Goal: Information Seeking & Learning: Find specific fact

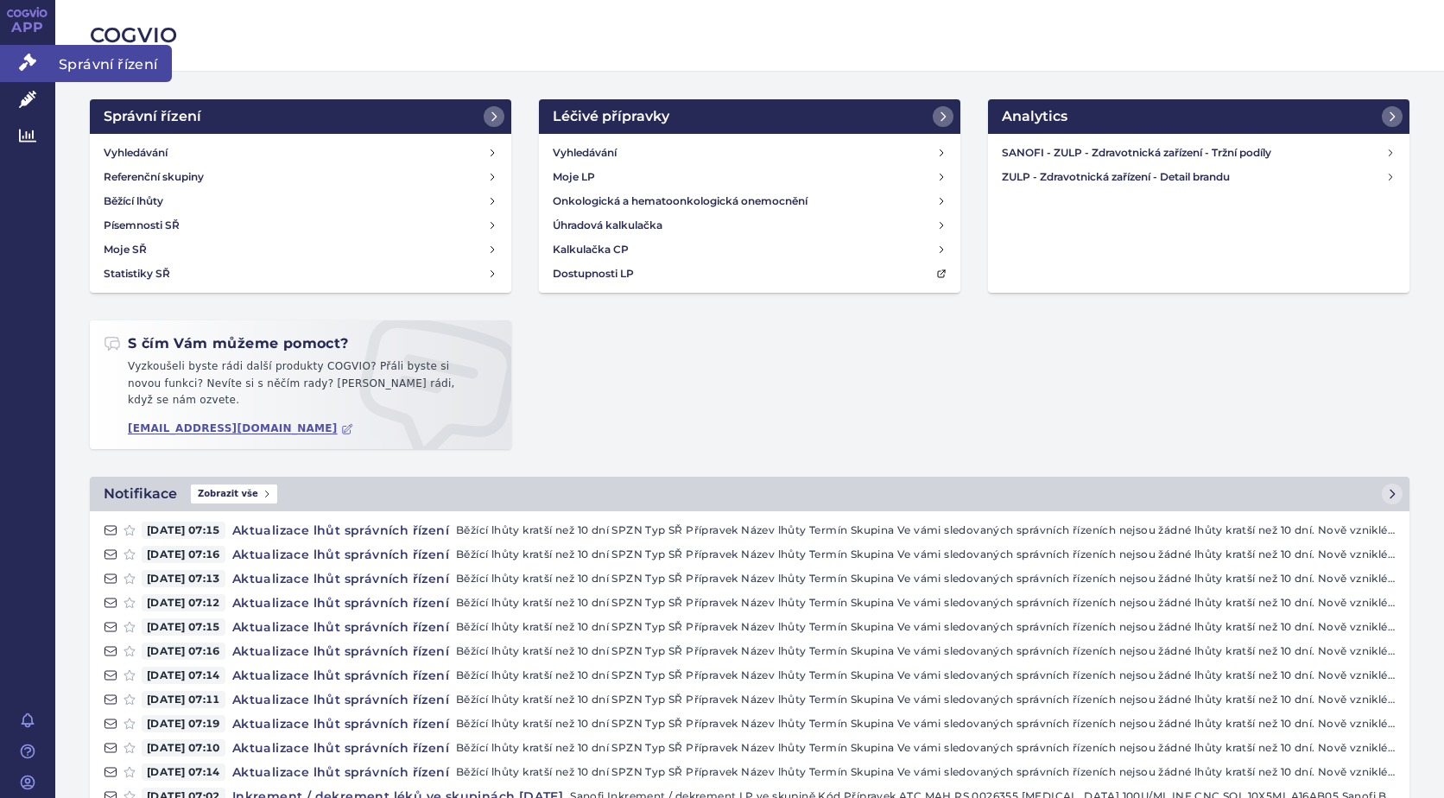
click at [111, 58] on span "Správní řízení" at bounding box center [113, 63] width 117 height 36
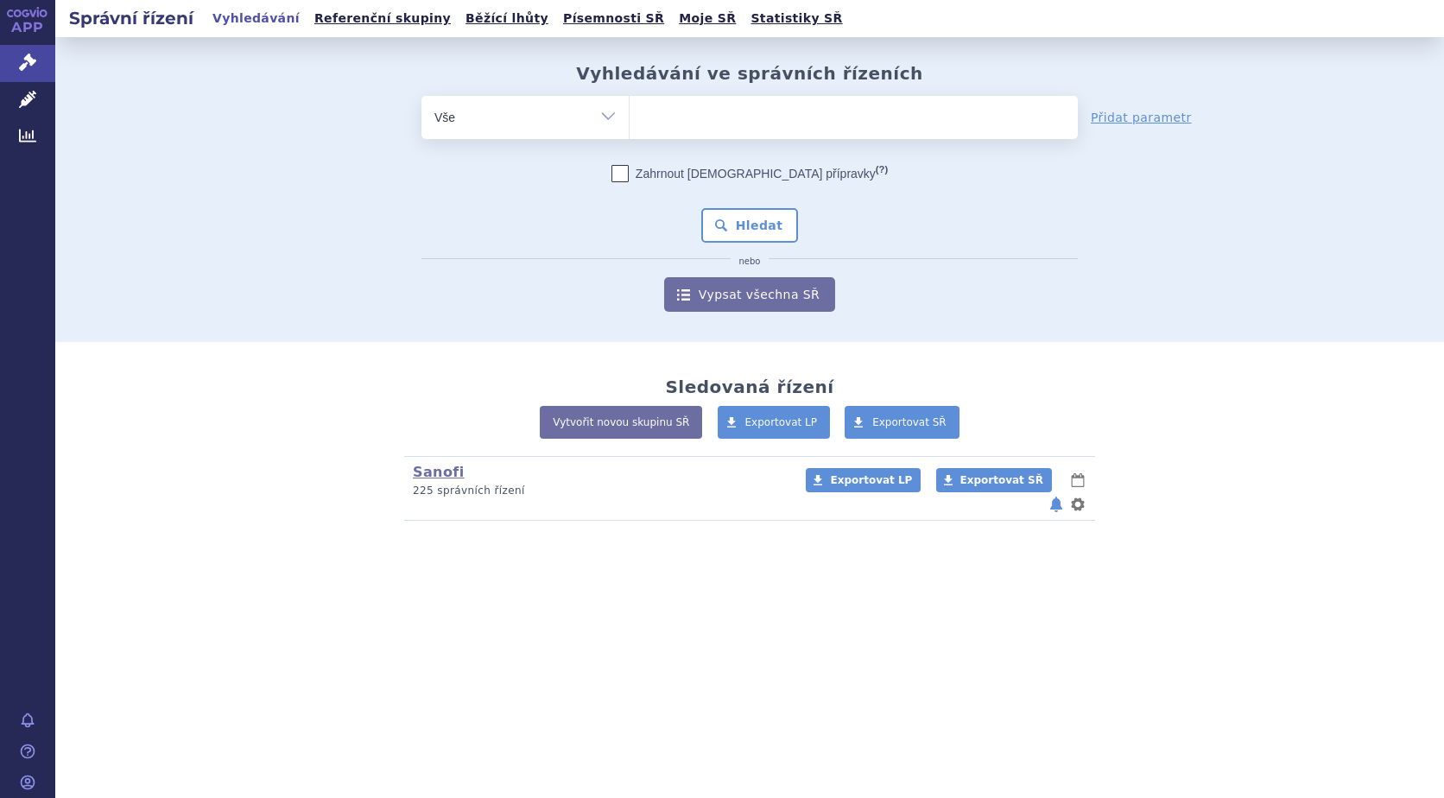
click at [755, 117] on ul at bounding box center [853, 114] width 448 height 36
click at [629, 117] on select at bounding box center [629, 116] width 1 height 43
type input "kev"
type input "kevza"
type input "[MEDICAL_DATA]"
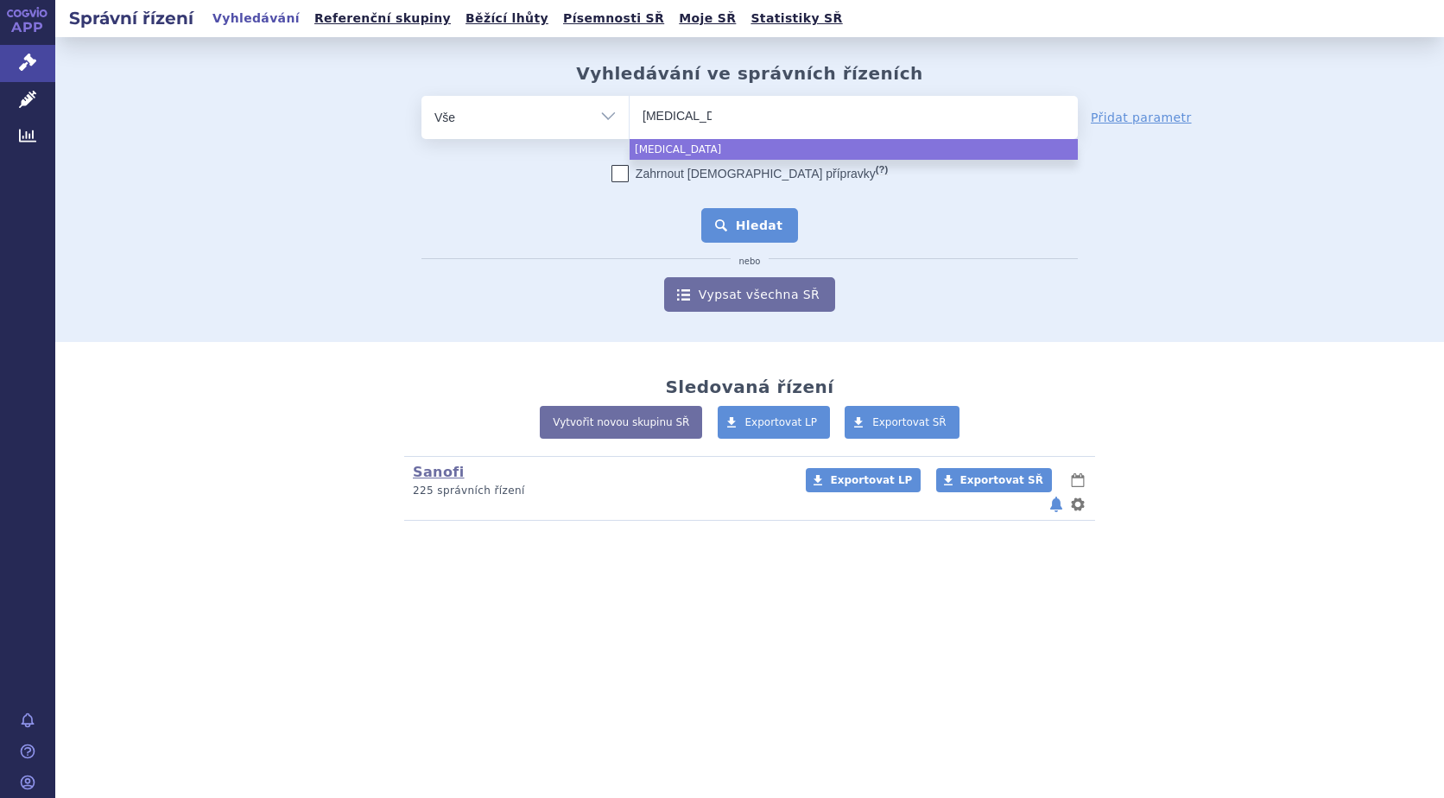
select select "[MEDICAL_DATA]"
click at [764, 232] on button "Hledat" at bounding box center [750, 225] width 98 height 35
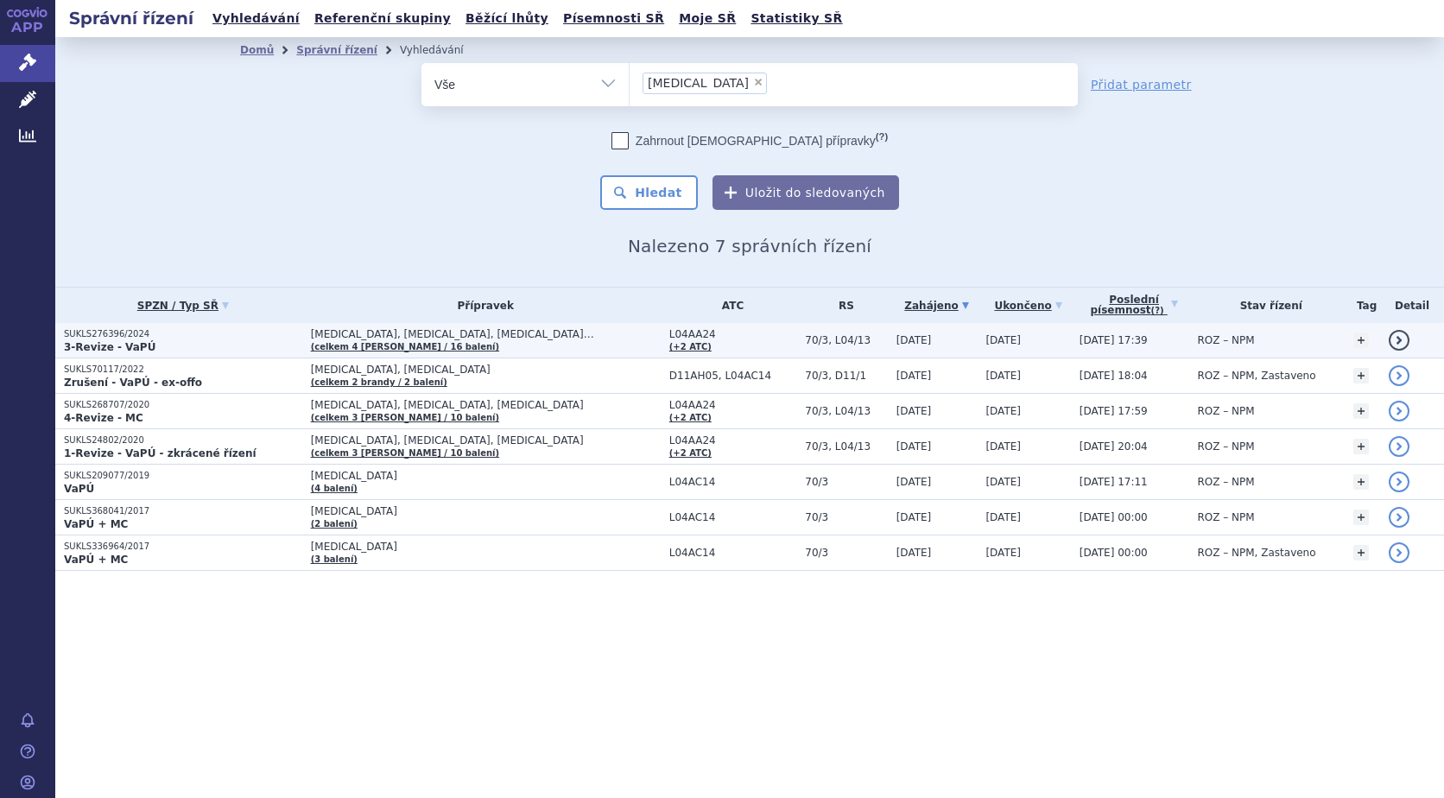
click at [1394, 340] on link "detail" at bounding box center [1398, 340] width 21 height 21
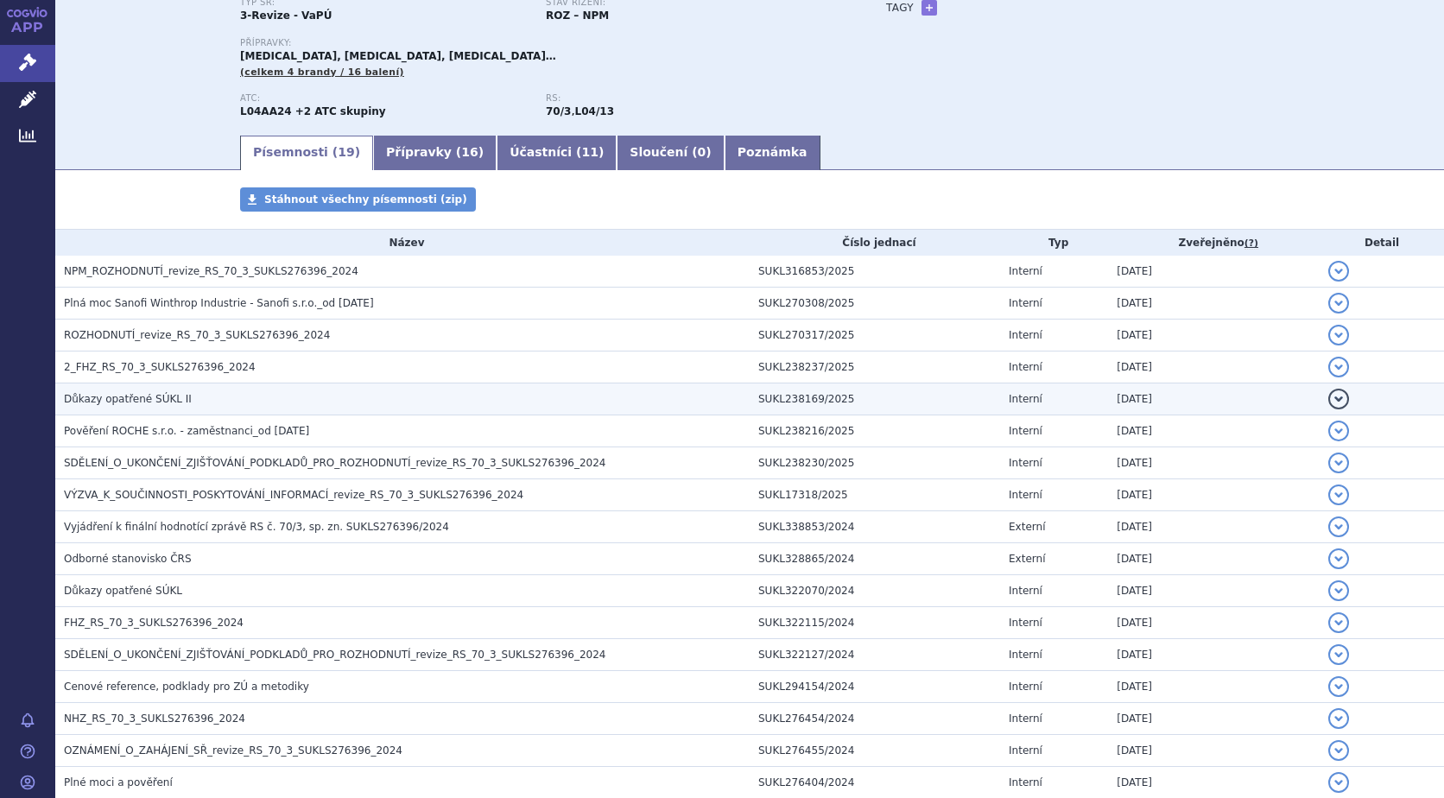
scroll to position [154, 0]
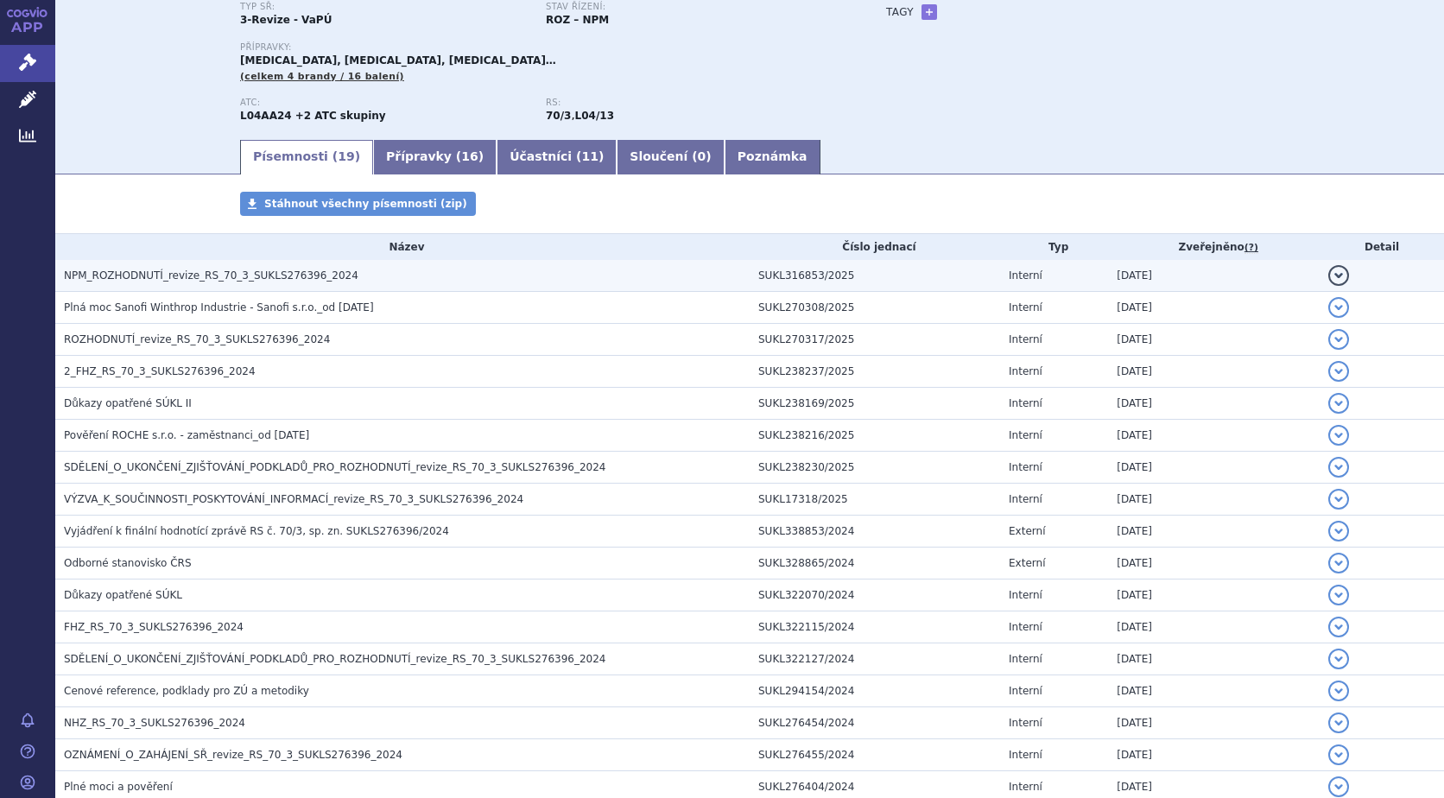
click at [1328, 274] on button "detail" at bounding box center [1338, 275] width 21 height 21
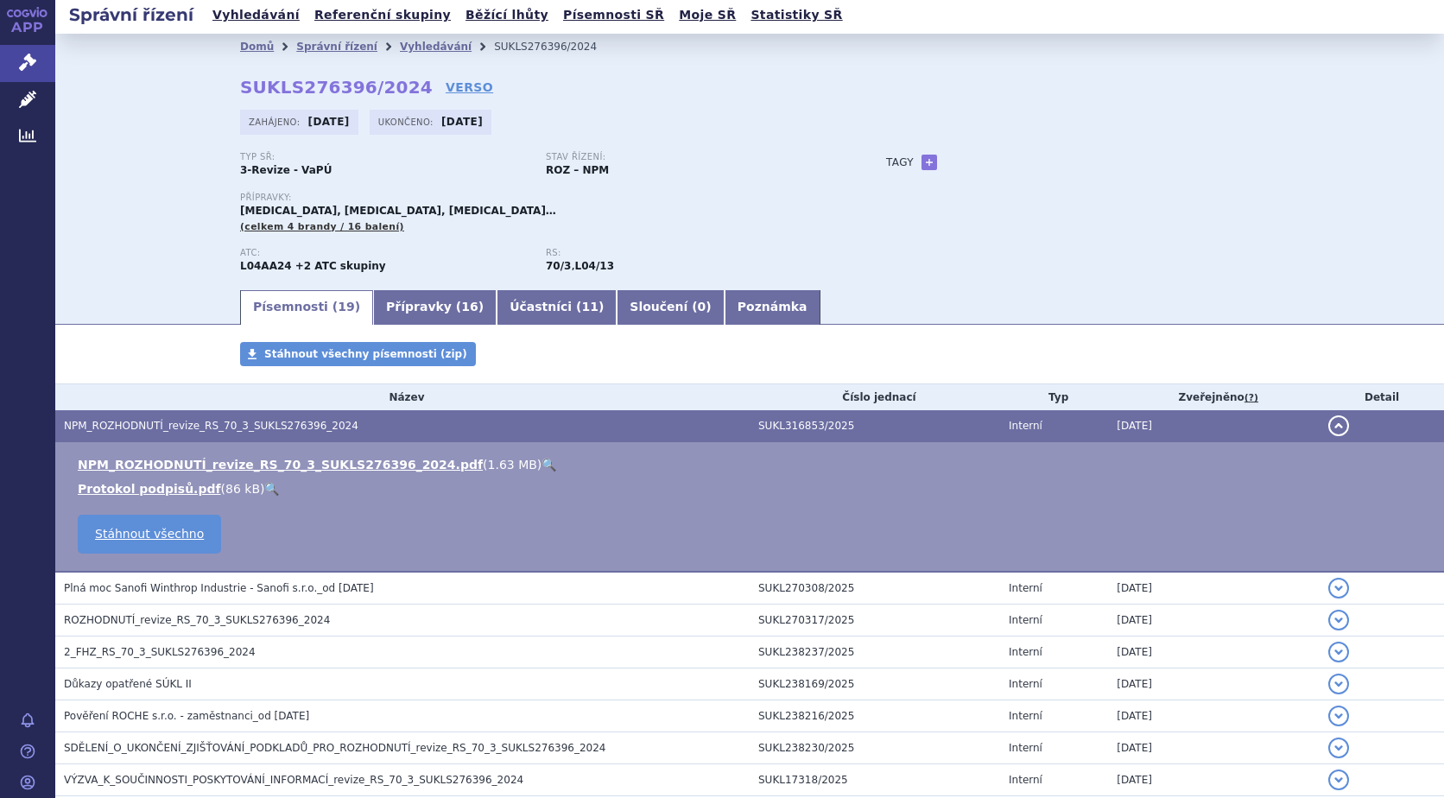
scroll to position [0, 0]
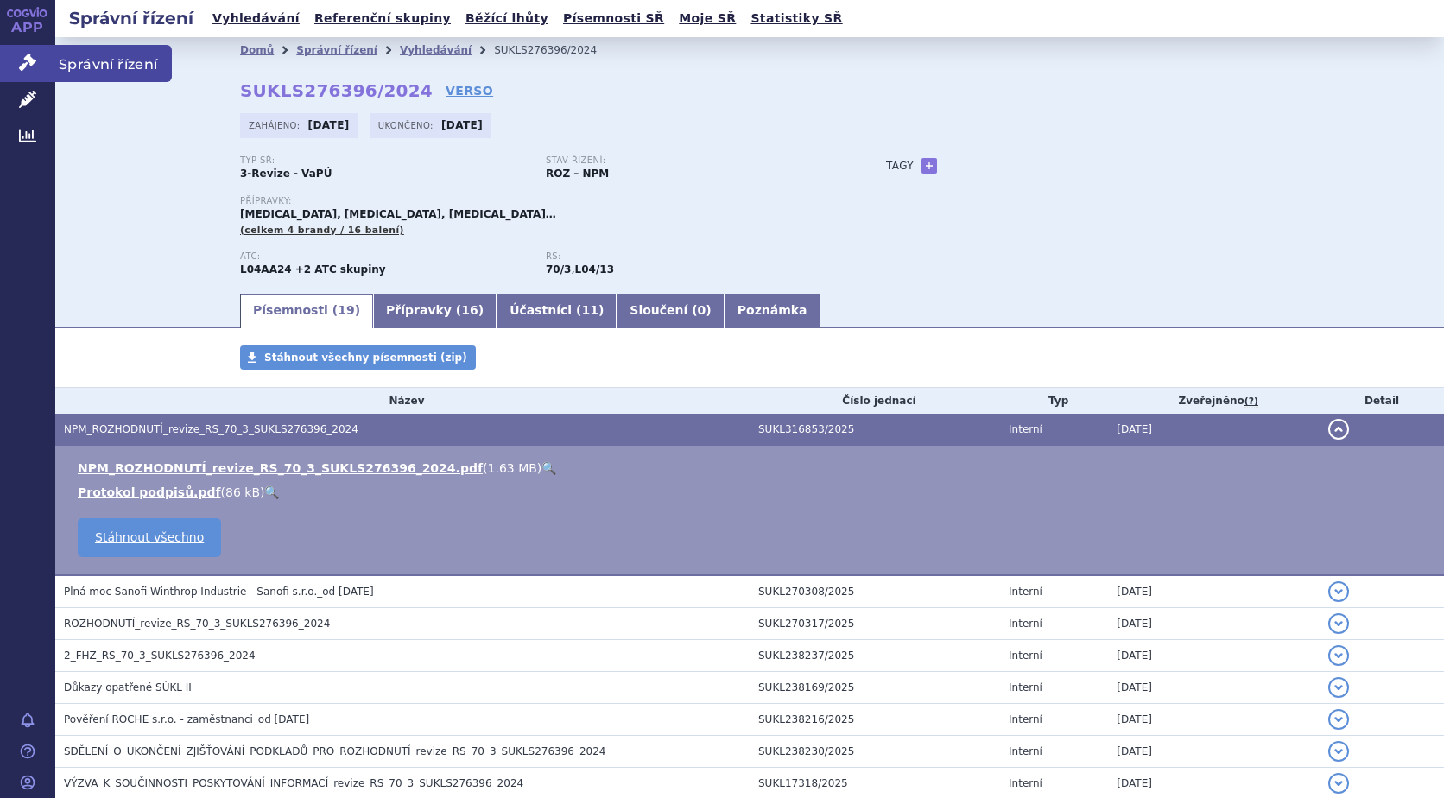
click at [108, 65] on span "Správní řízení" at bounding box center [113, 63] width 117 height 36
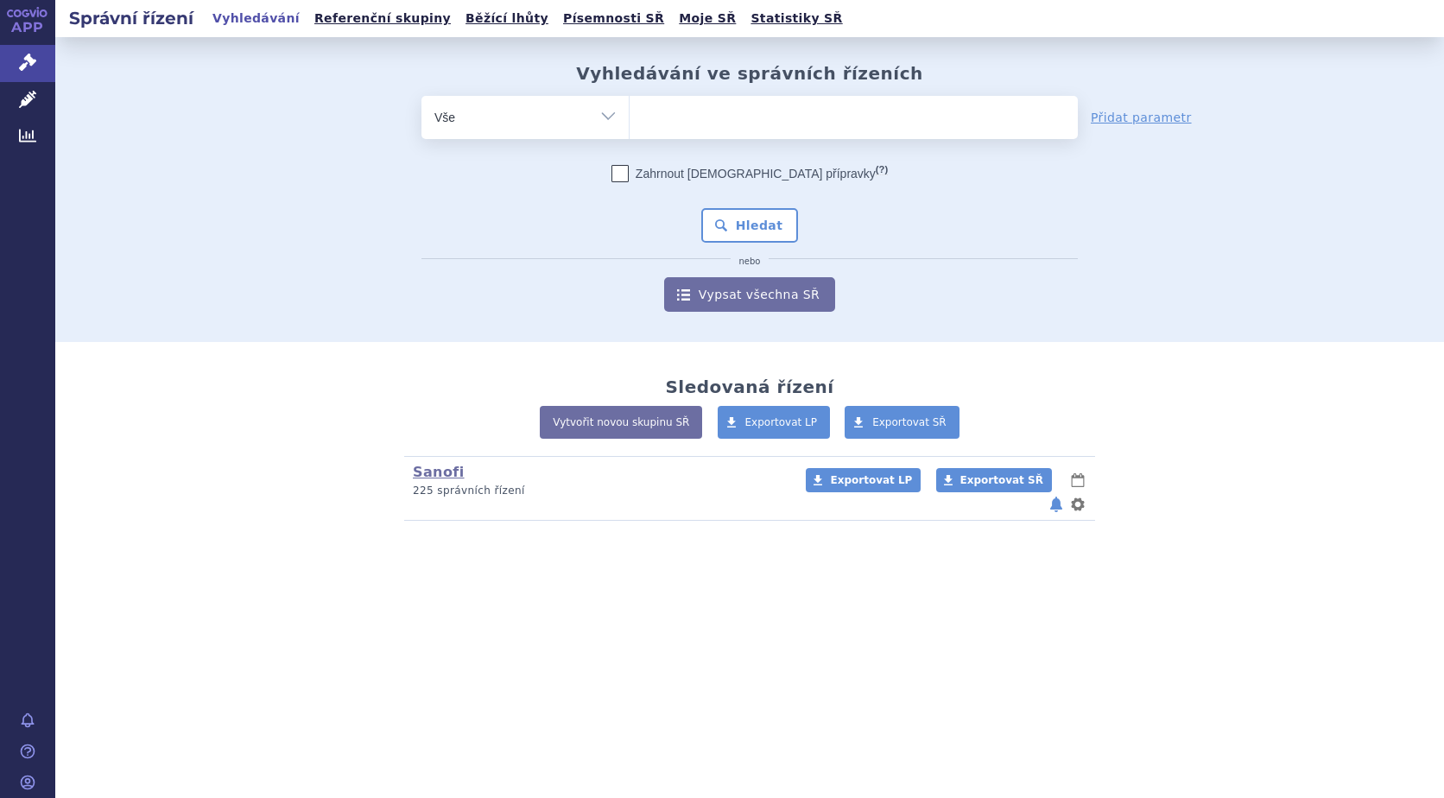
click at [692, 117] on ul at bounding box center [853, 114] width 448 height 36
click at [629, 117] on select at bounding box center [629, 116] width 1 height 43
type input "ro"
type input "roa"
type input "ro"
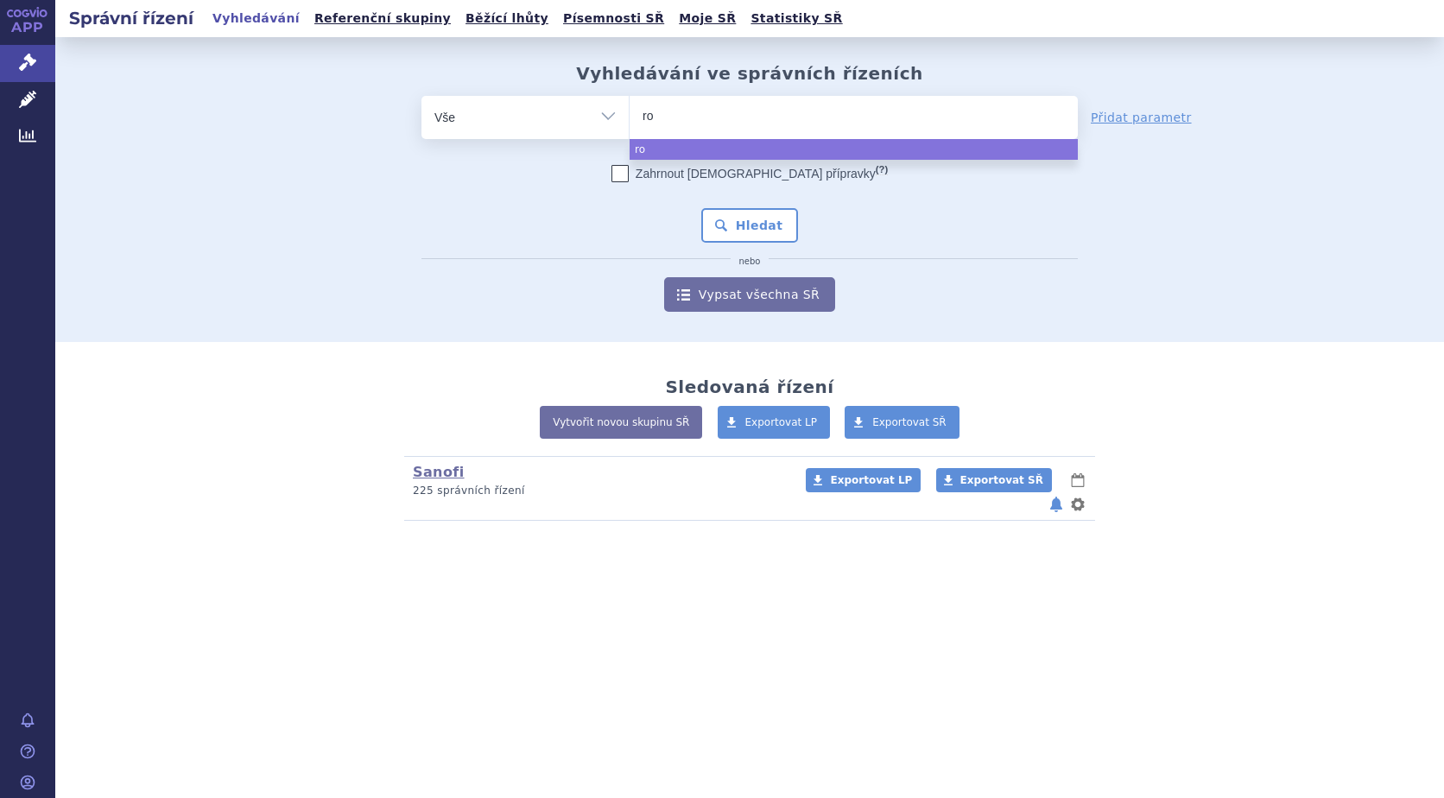
type input "r"
type input "ke"
type input "kev"
type input "kevz"
type input "kevzar"
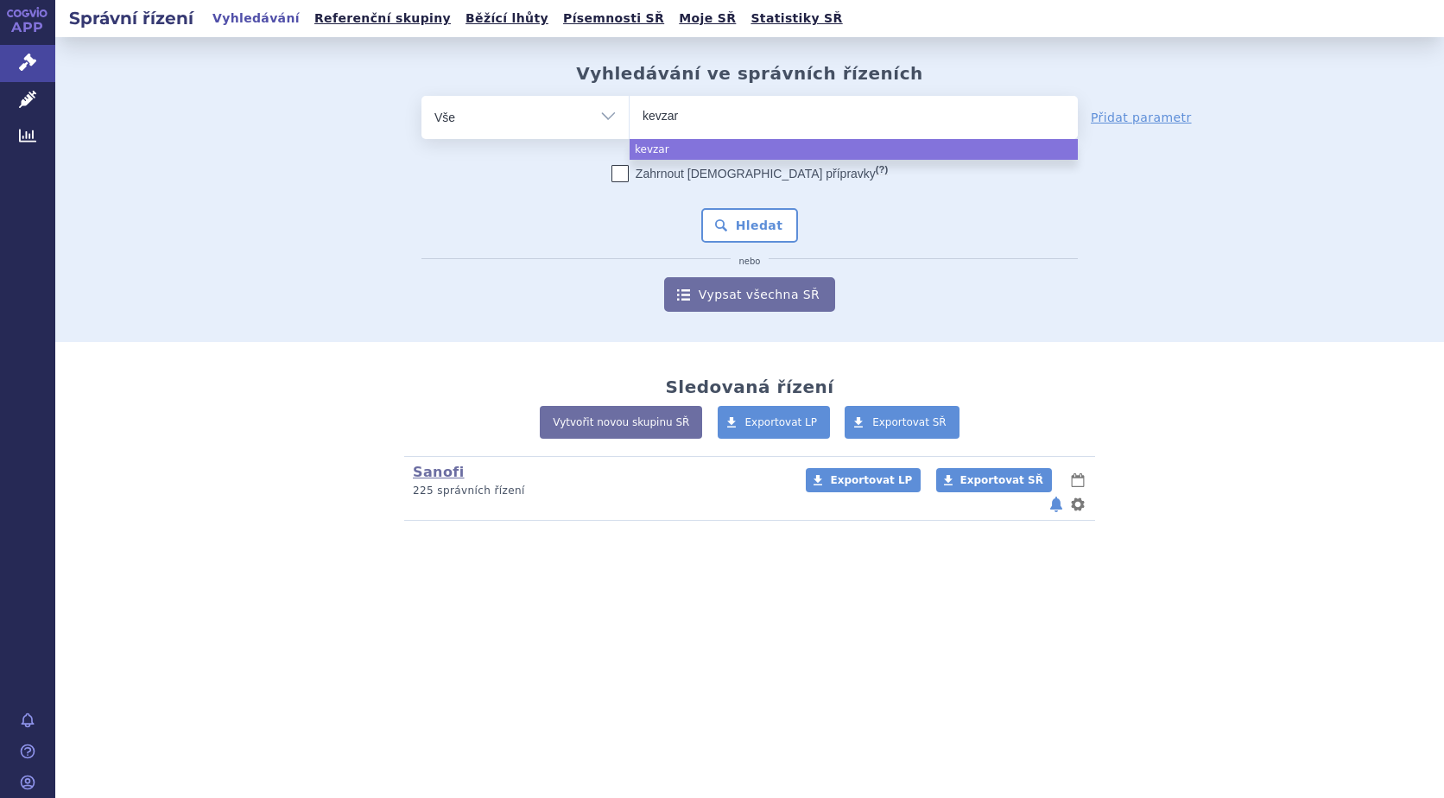
type input "[MEDICAL_DATA]"
select select "[MEDICAL_DATA]"
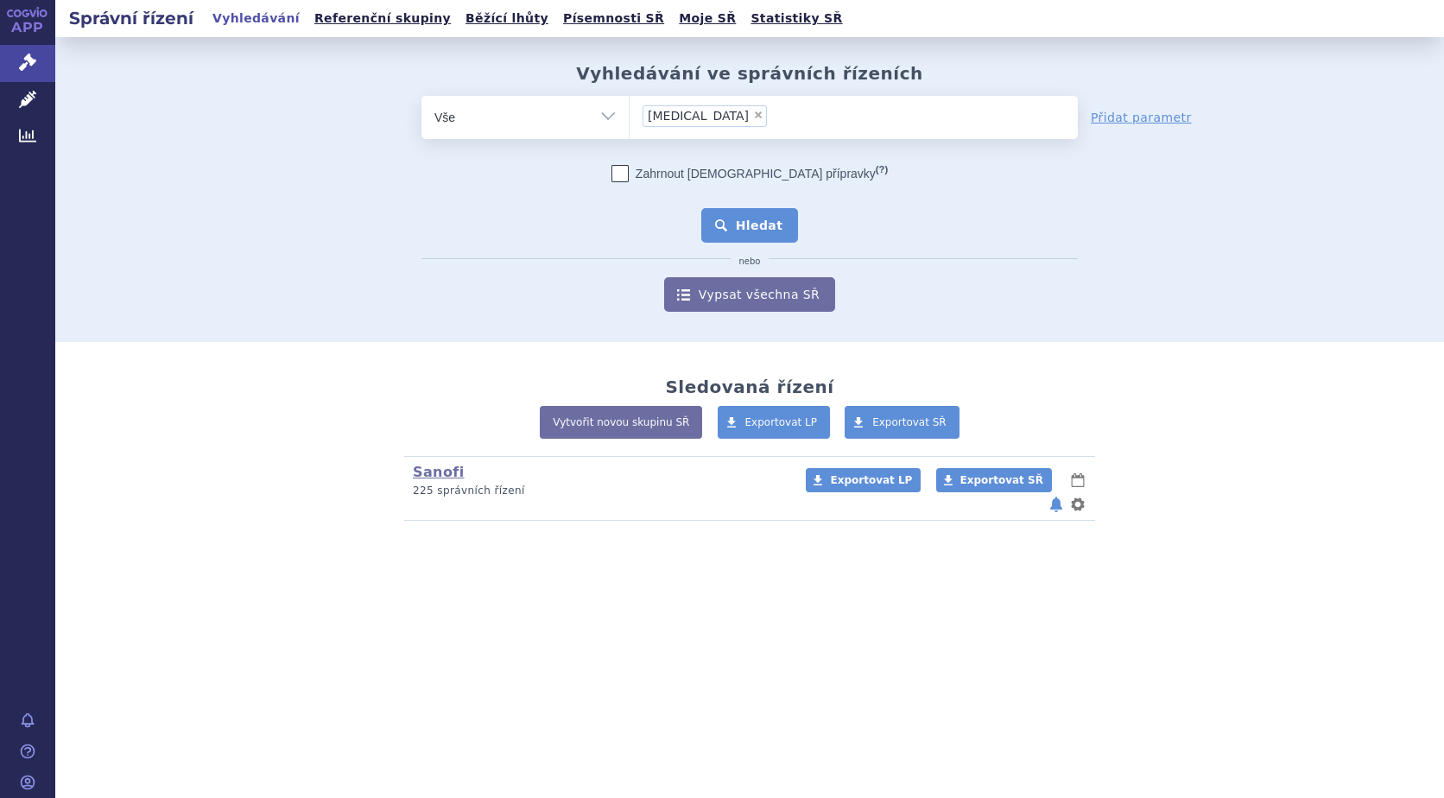
click at [787, 227] on button "Hledat" at bounding box center [750, 225] width 98 height 35
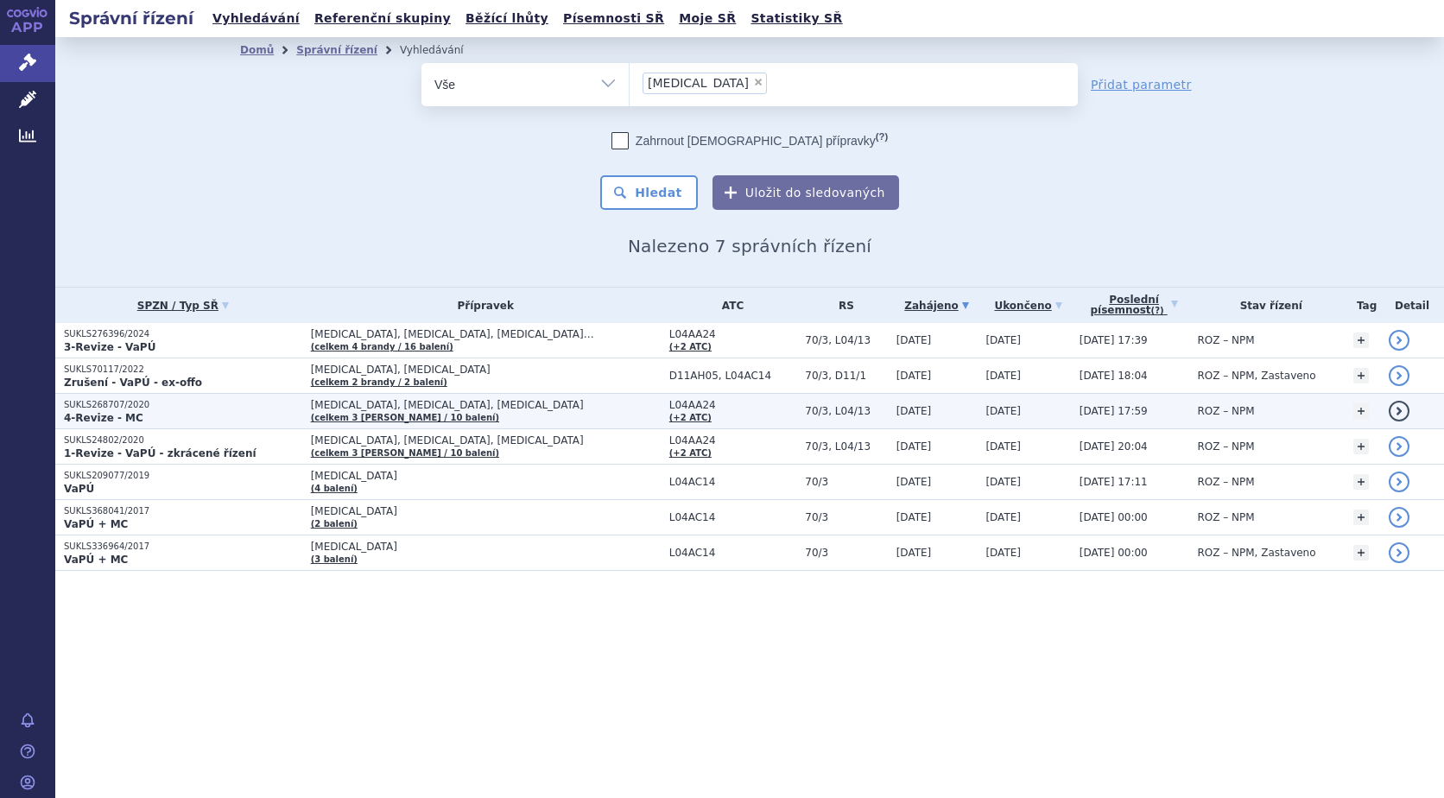
click at [1389, 414] on link "detail" at bounding box center [1398, 411] width 21 height 21
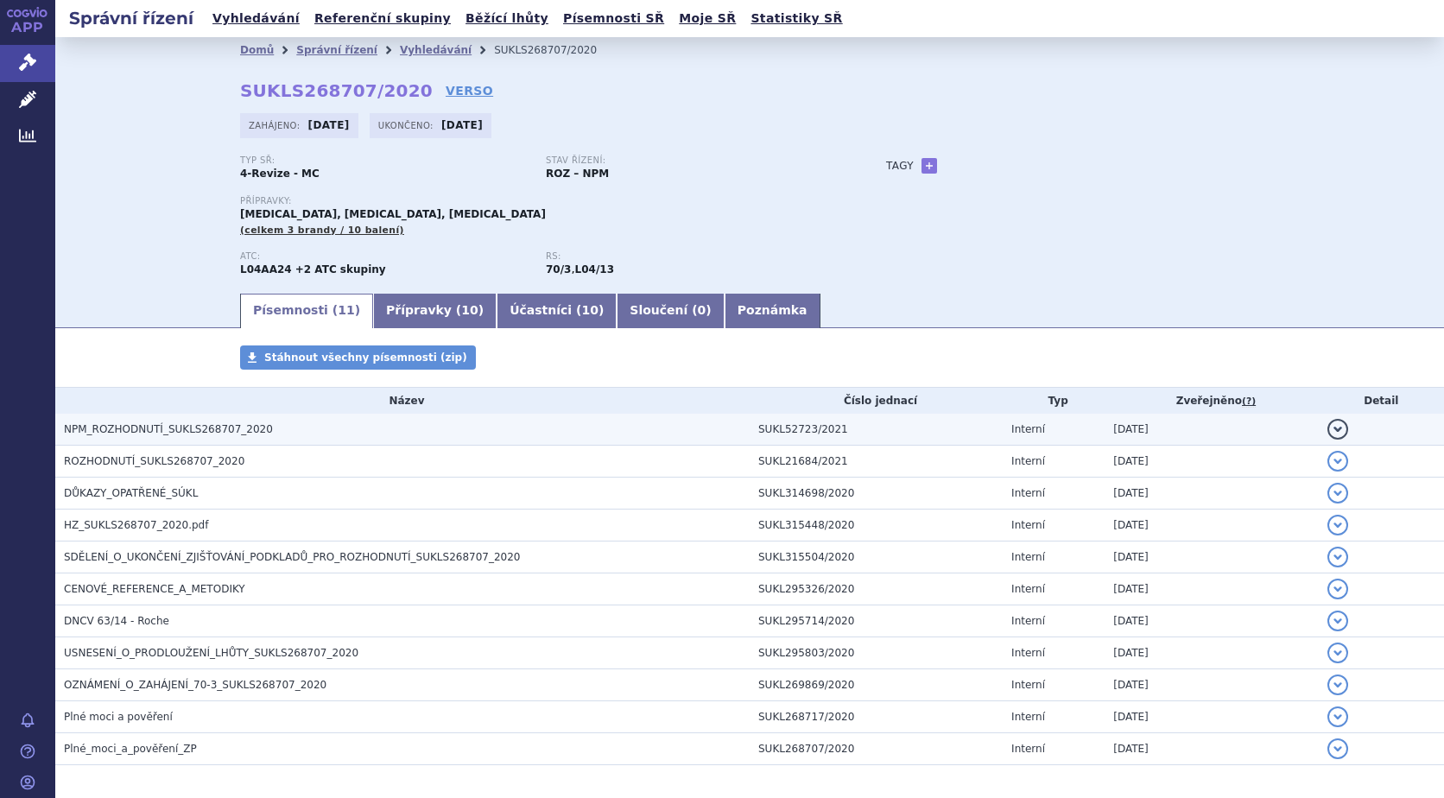
click at [1328, 426] on button "detail" at bounding box center [1337, 429] width 21 height 21
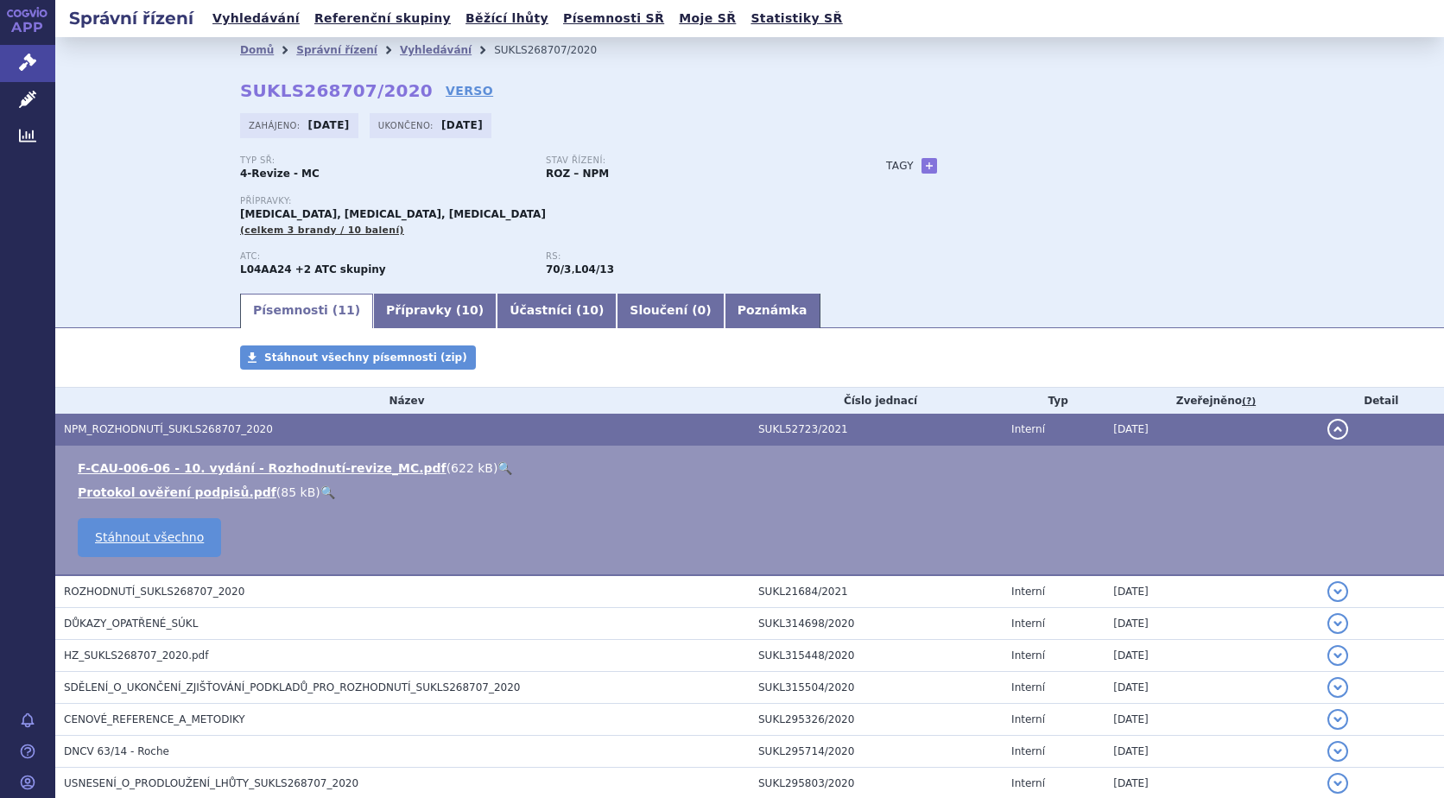
click at [497, 464] on link "🔍" at bounding box center [504, 468] width 15 height 14
click at [109, 68] on span "Správní řízení" at bounding box center [113, 63] width 117 height 36
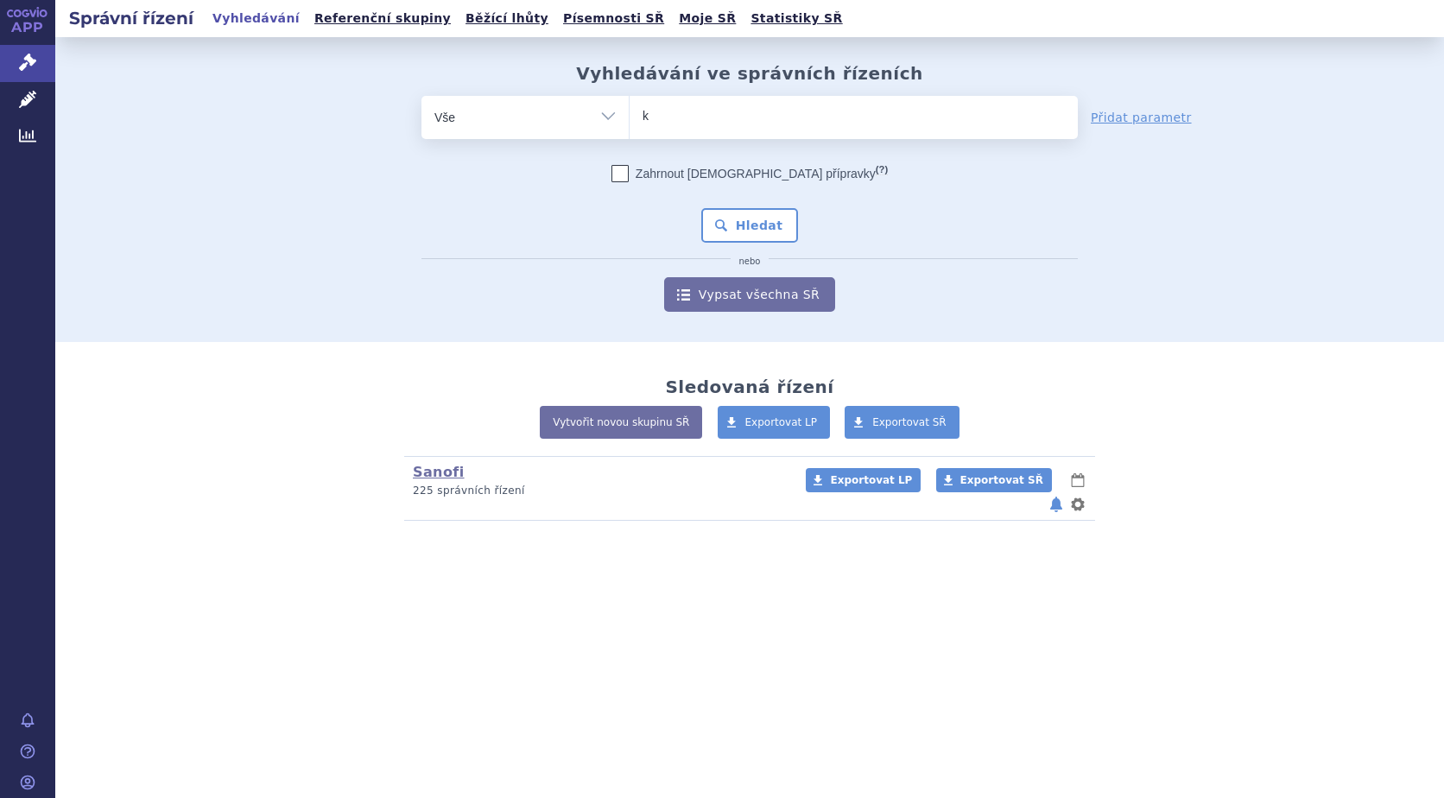
type input "ke"
type input "kevz"
type input "kevzra"
select select "kevzra"
click at [692, 119] on span "×" at bounding box center [697, 115] width 10 height 10
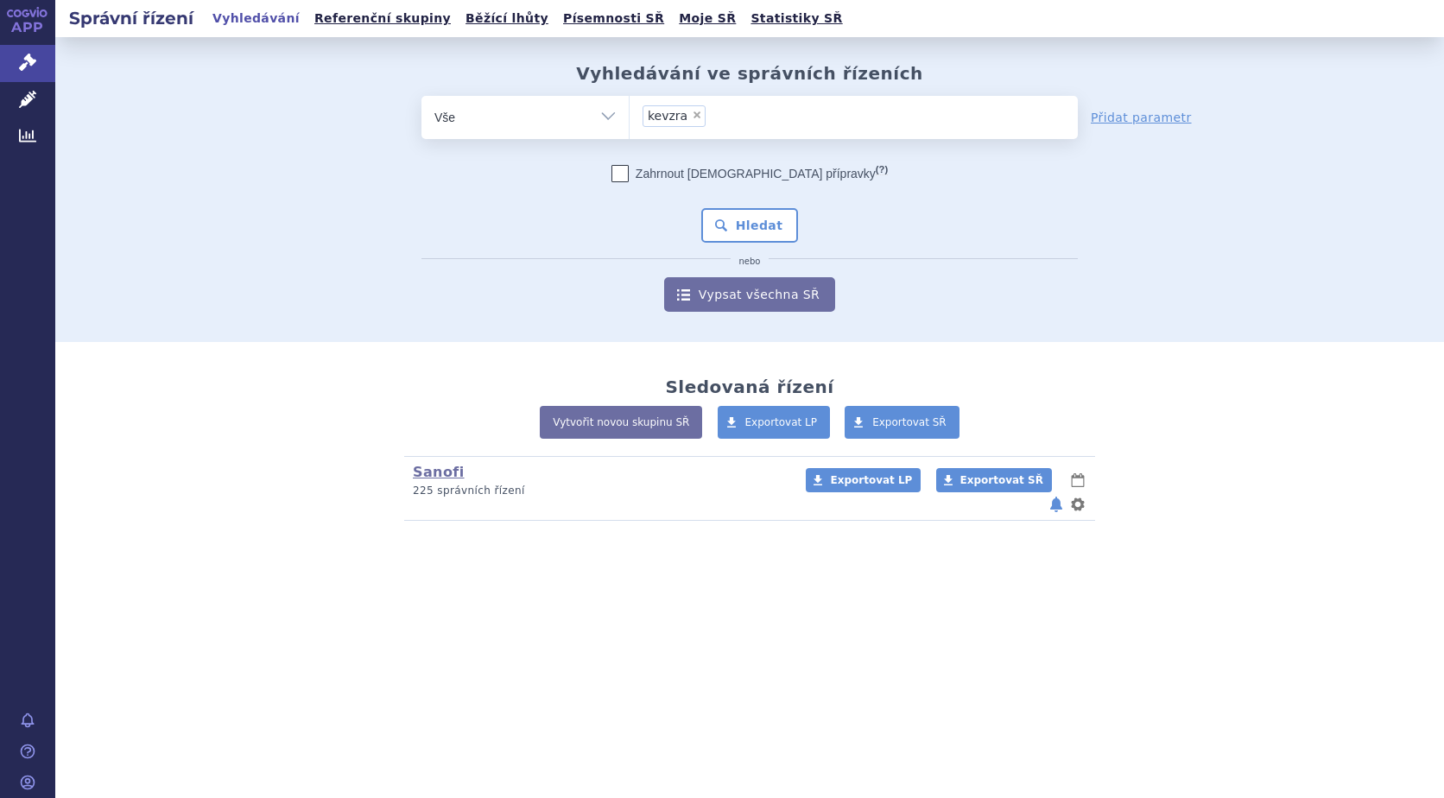
click at [629, 119] on select "kevzra" at bounding box center [629, 116] width 1 height 43
select select
type input "k"
type input "ke"
type input "kev"
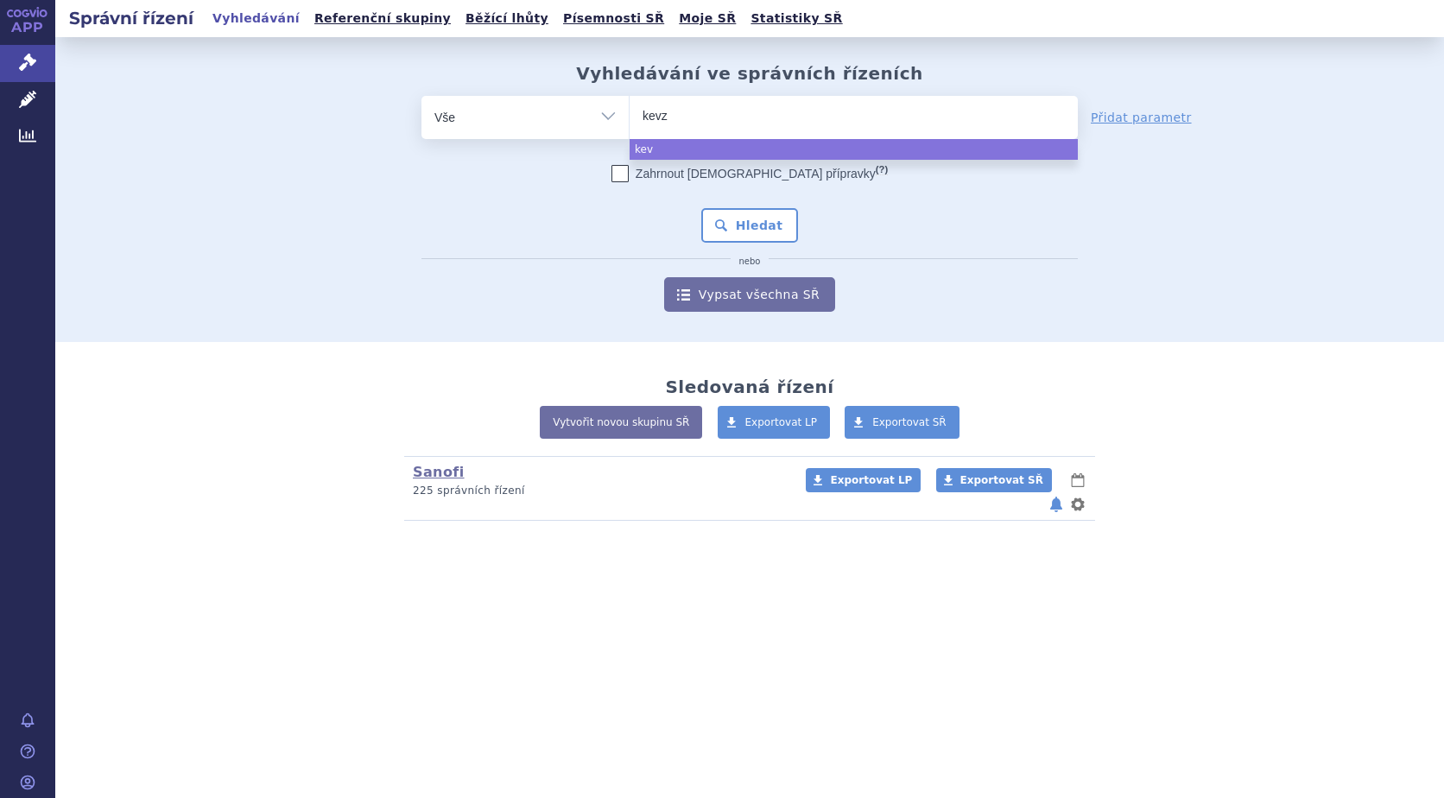
type input "kevza"
type input "kevzara"
select select "kevzara"
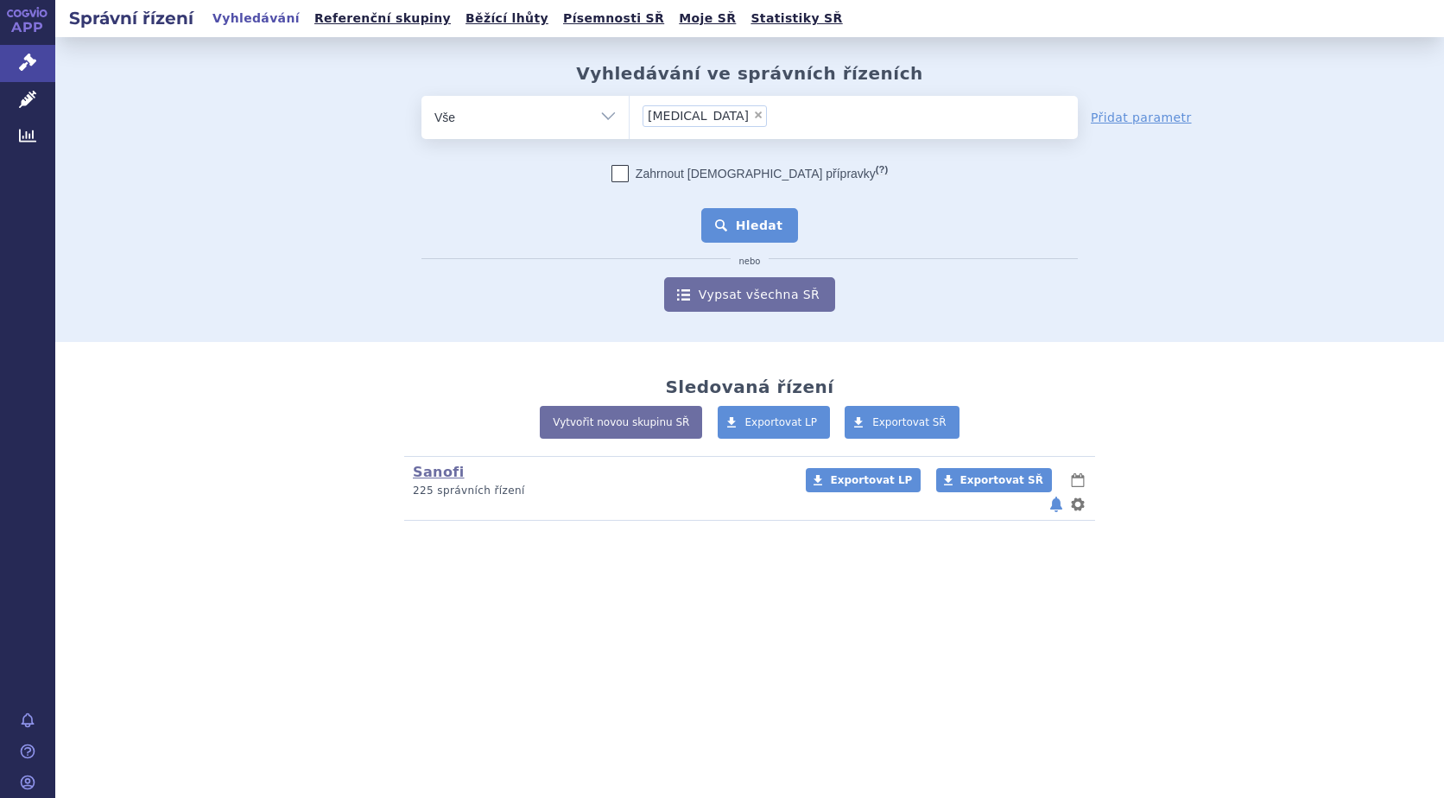
click at [760, 236] on button "Hledat" at bounding box center [750, 225] width 98 height 35
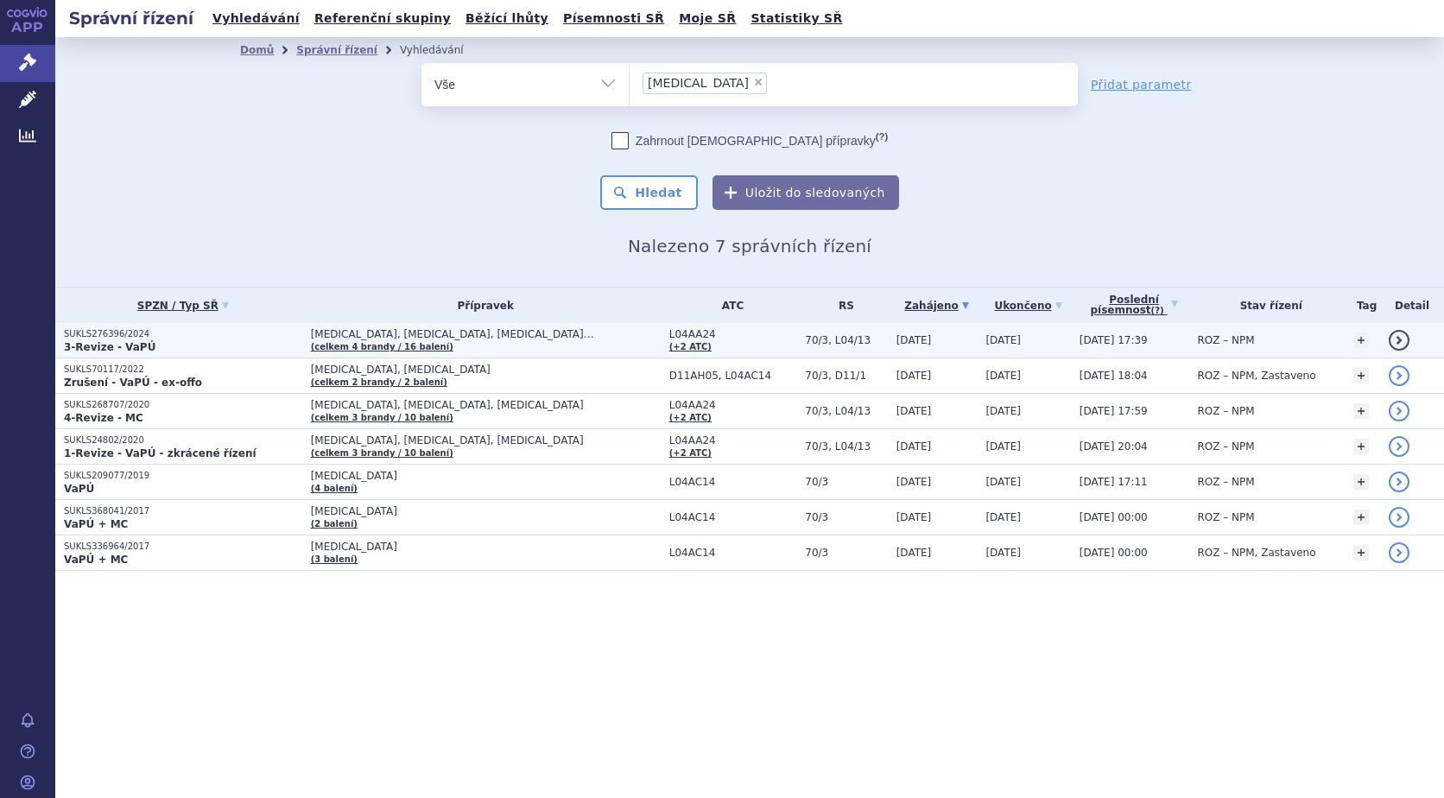
click at [1395, 341] on link "detail" at bounding box center [1398, 340] width 21 height 21
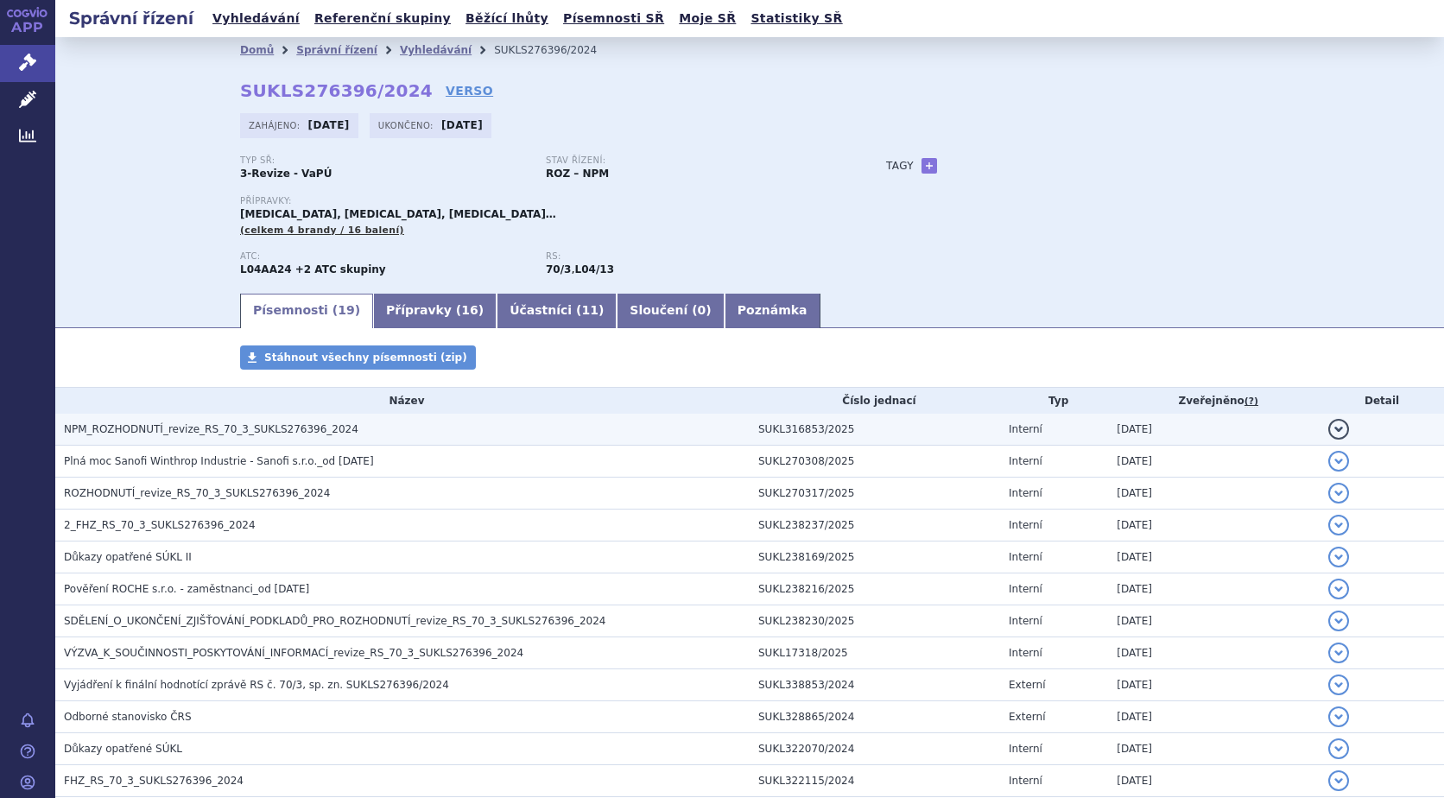
click at [1329, 426] on button "detail" at bounding box center [1338, 429] width 21 height 21
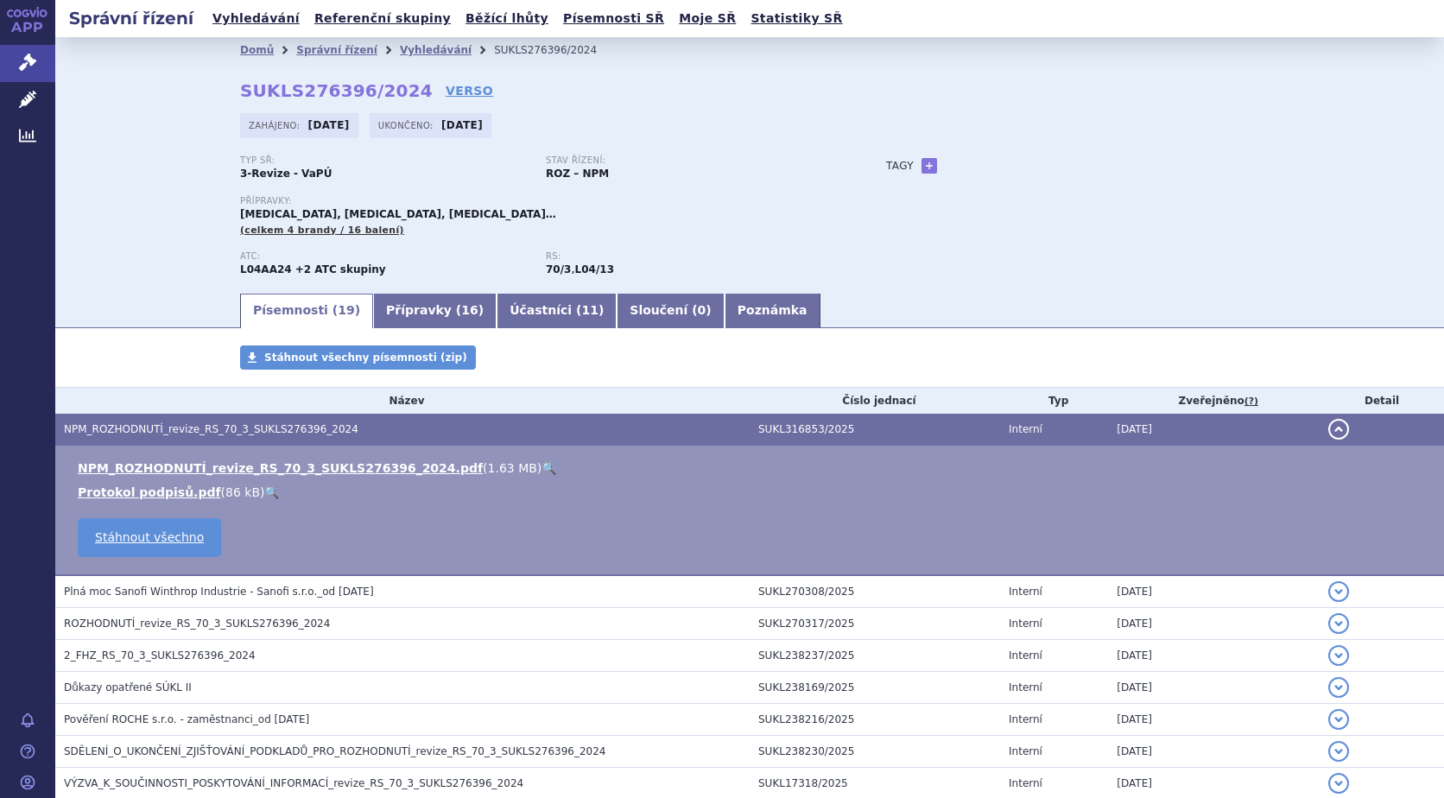
click at [541, 471] on link "🔍" at bounding box center [548, 468] width 15 height 14
click at [96, 60] on span "Správní řízení" at bounding box center [113, 63] width 117 height 36
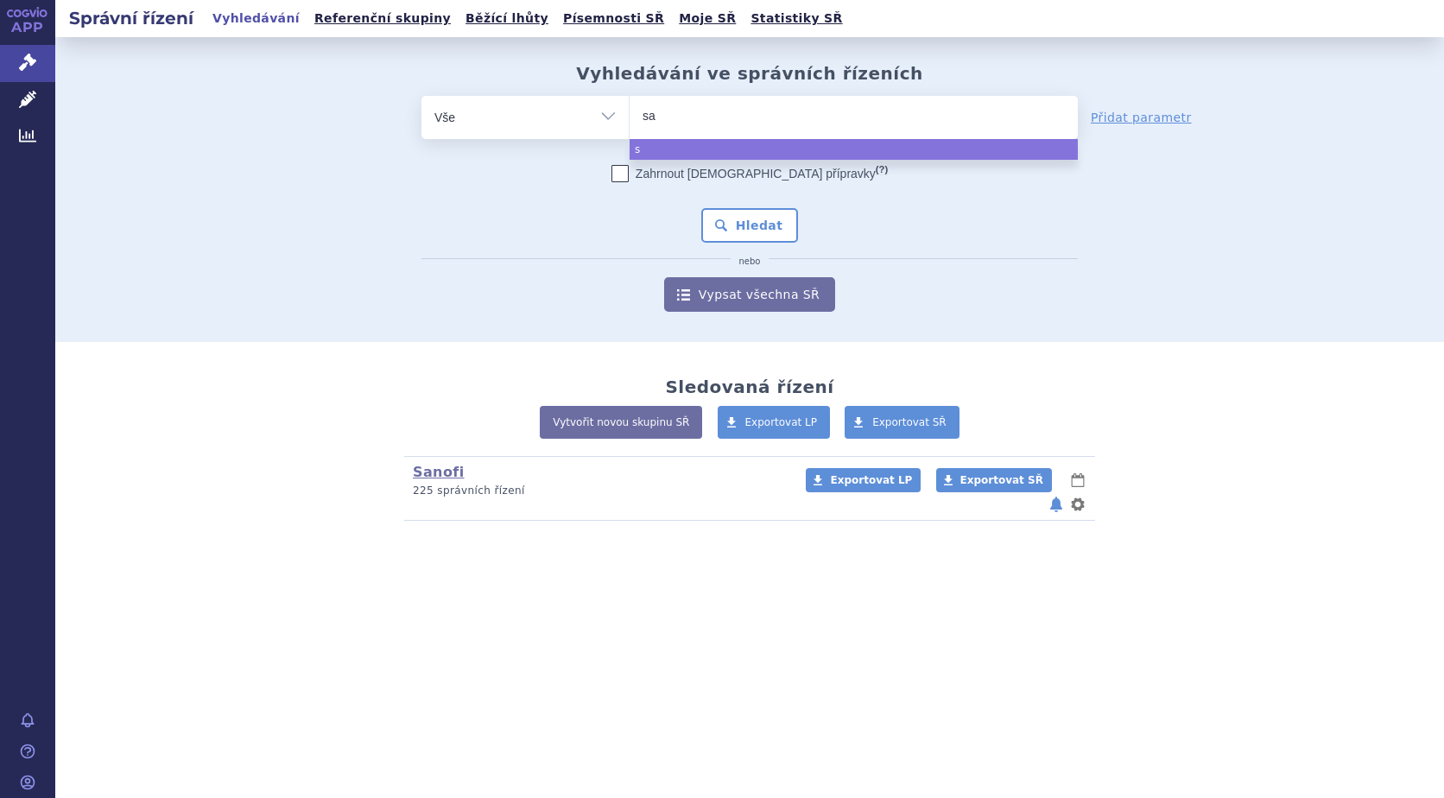
type input "sar"
type input "sarc"
type input "sarcl"
type input "sarcli"
type input "sarclisa"
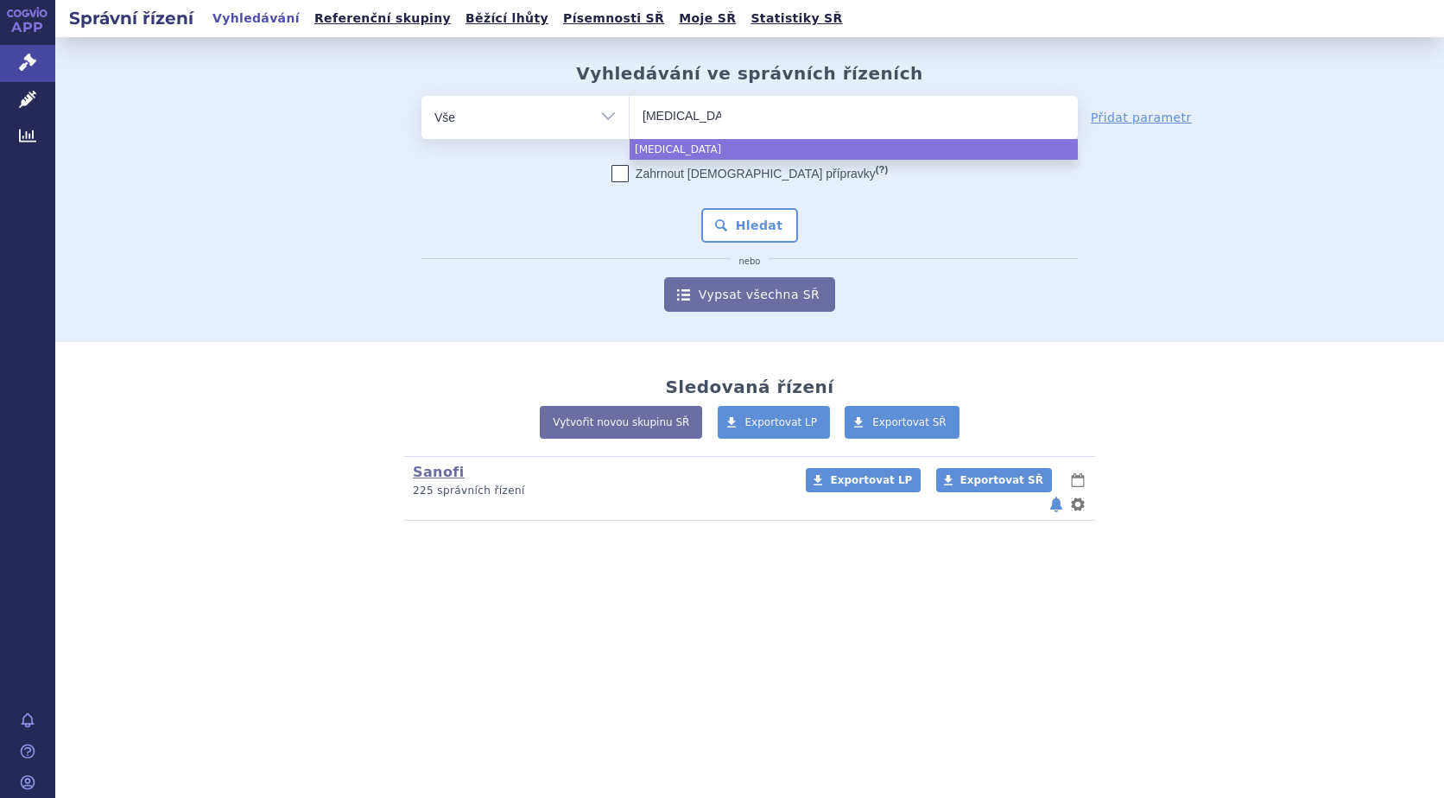
select select "[MEDICAL_DATA]"
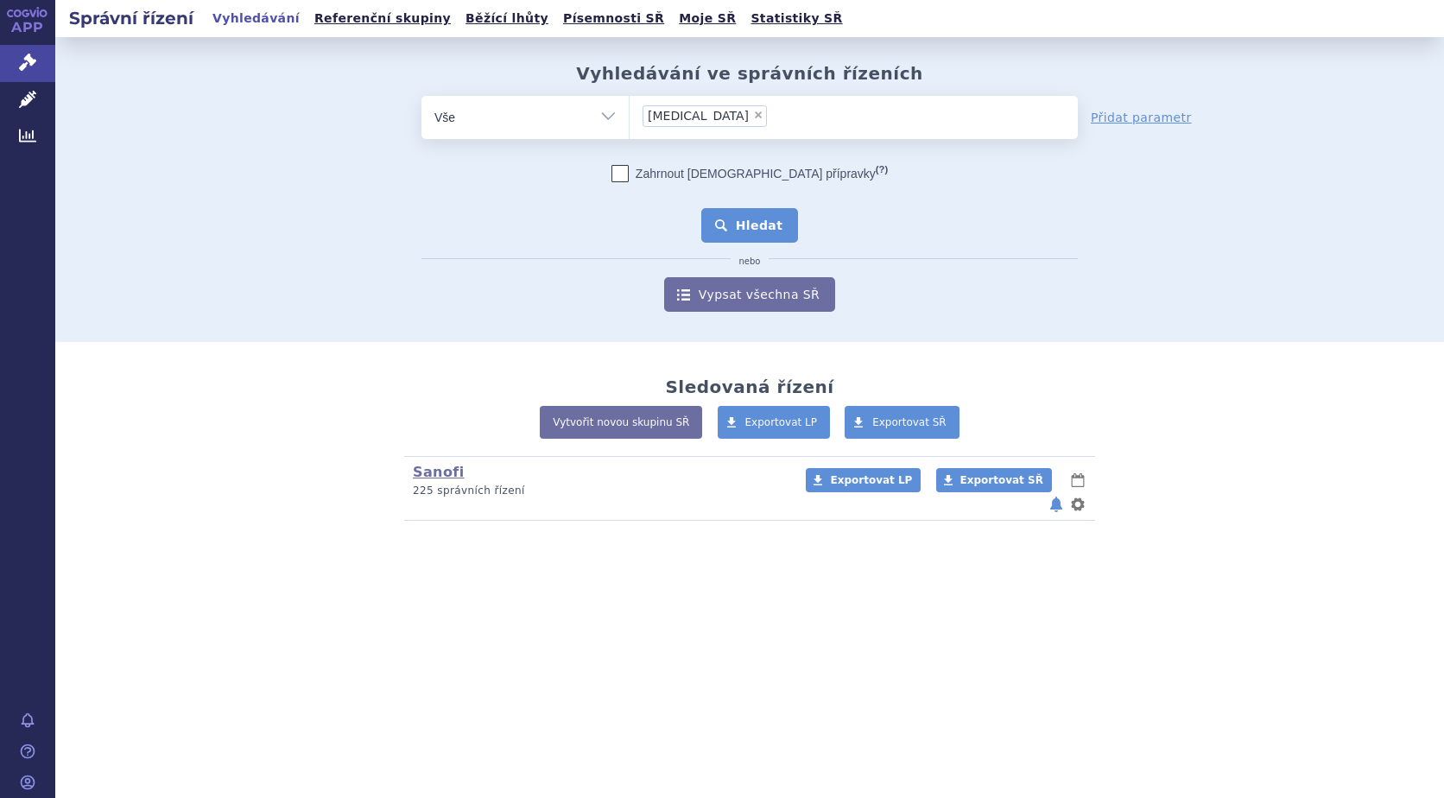
click at [778, 222] on button "Hledat" at bounding box center [750, 225] width 98 height 35
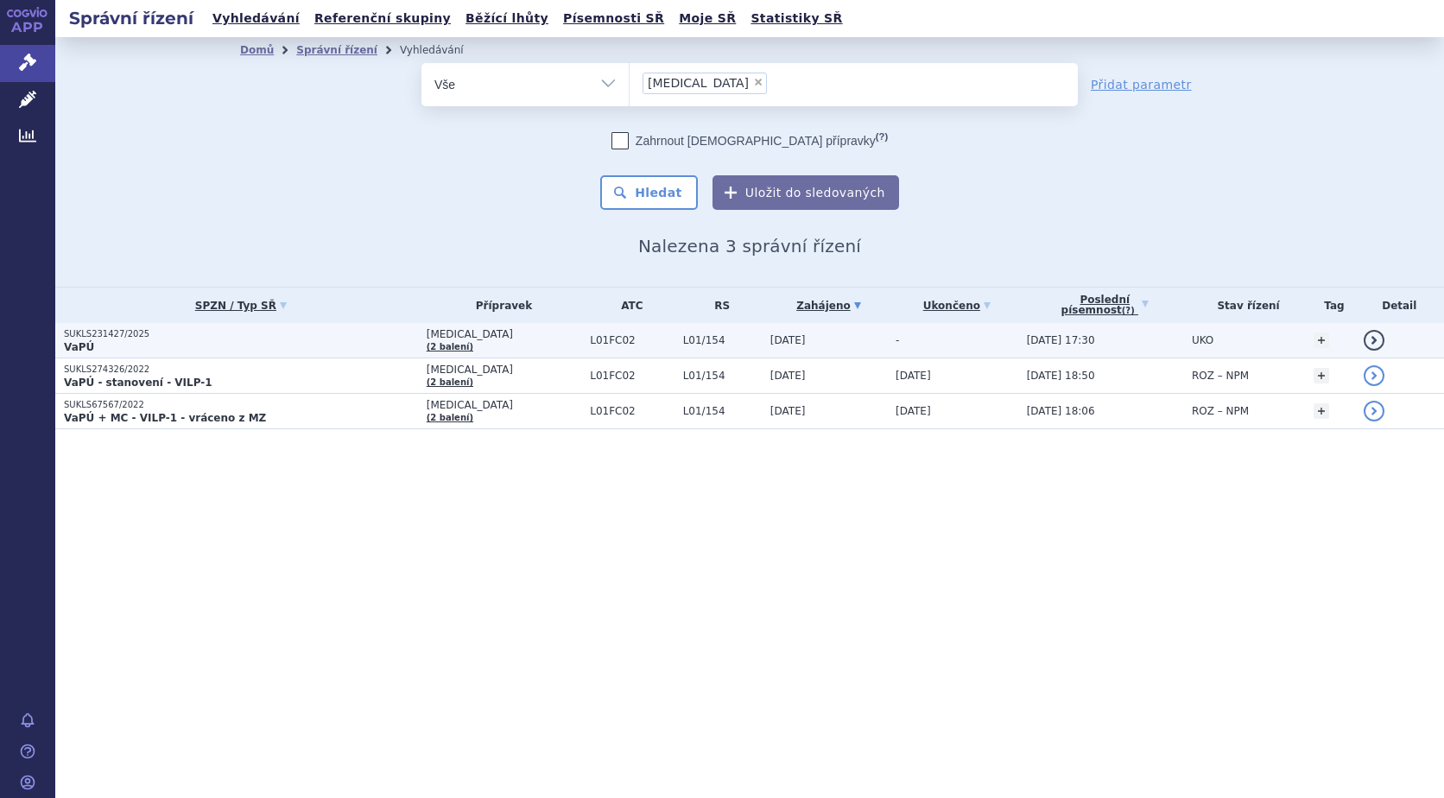
click at [1371, 343] on link "detail" at bounding box center [1373, 340] width 21 height 21
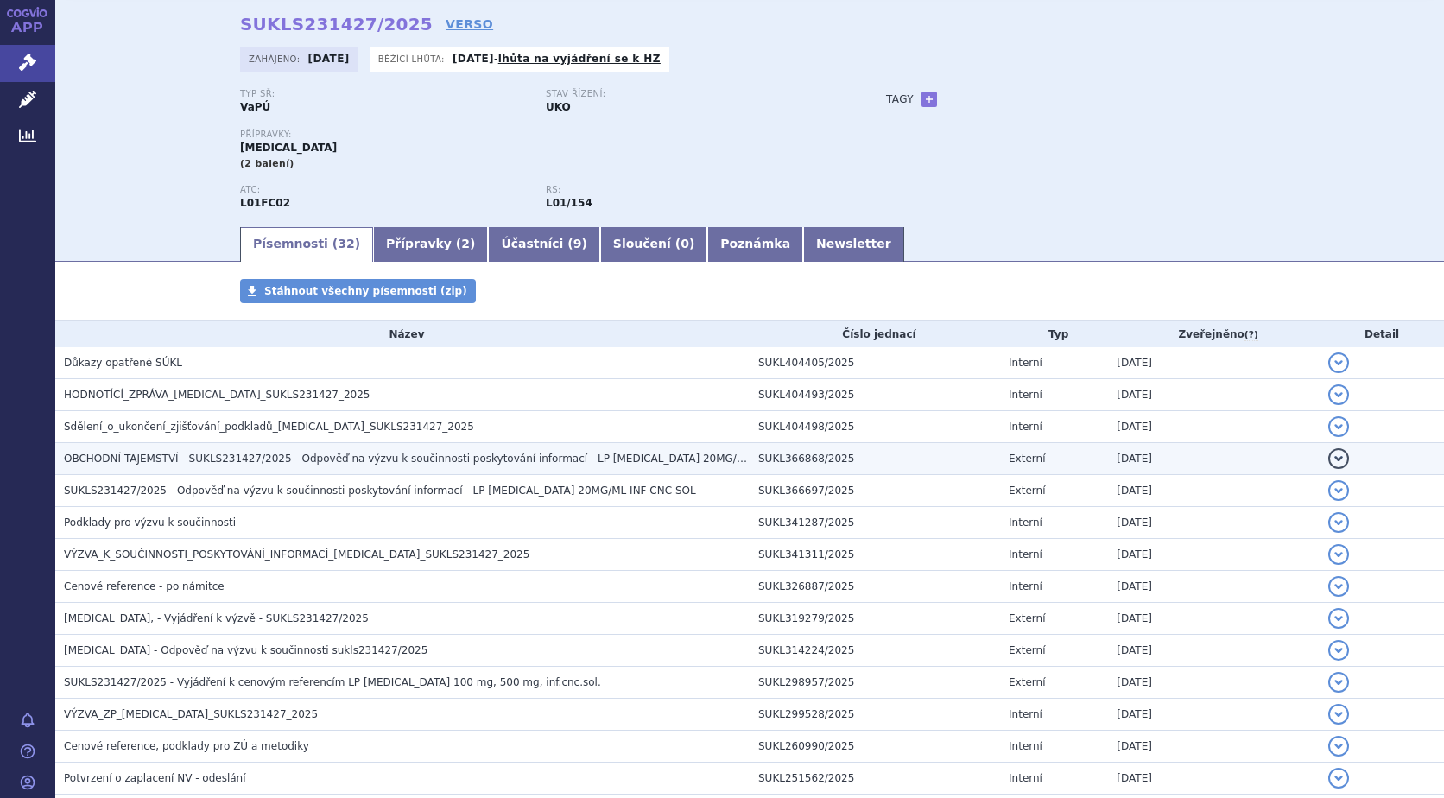
scroll to position [86, 0]
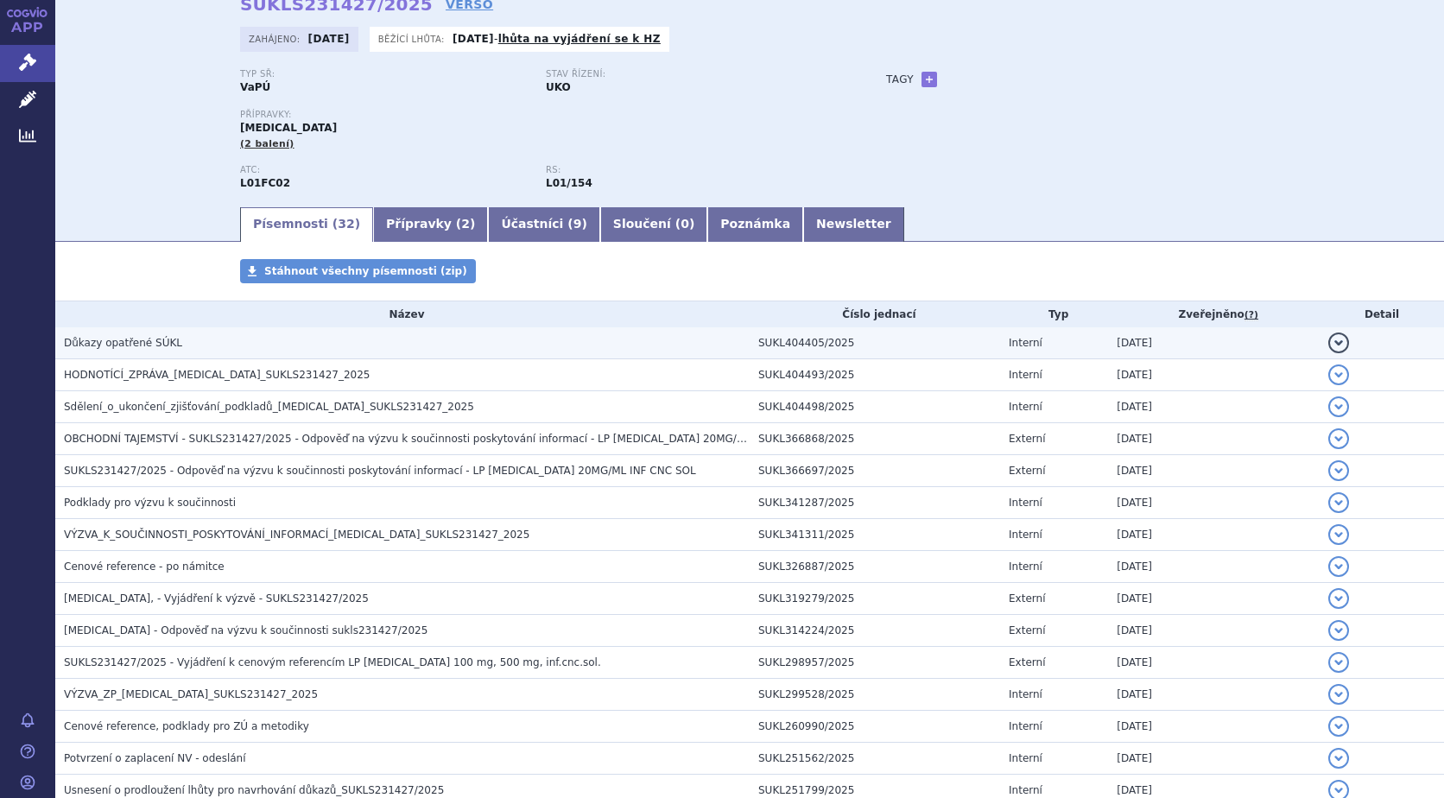
click at [1328, 344] on button "detail" at bounding box center [1338, 342] width 21 height 21
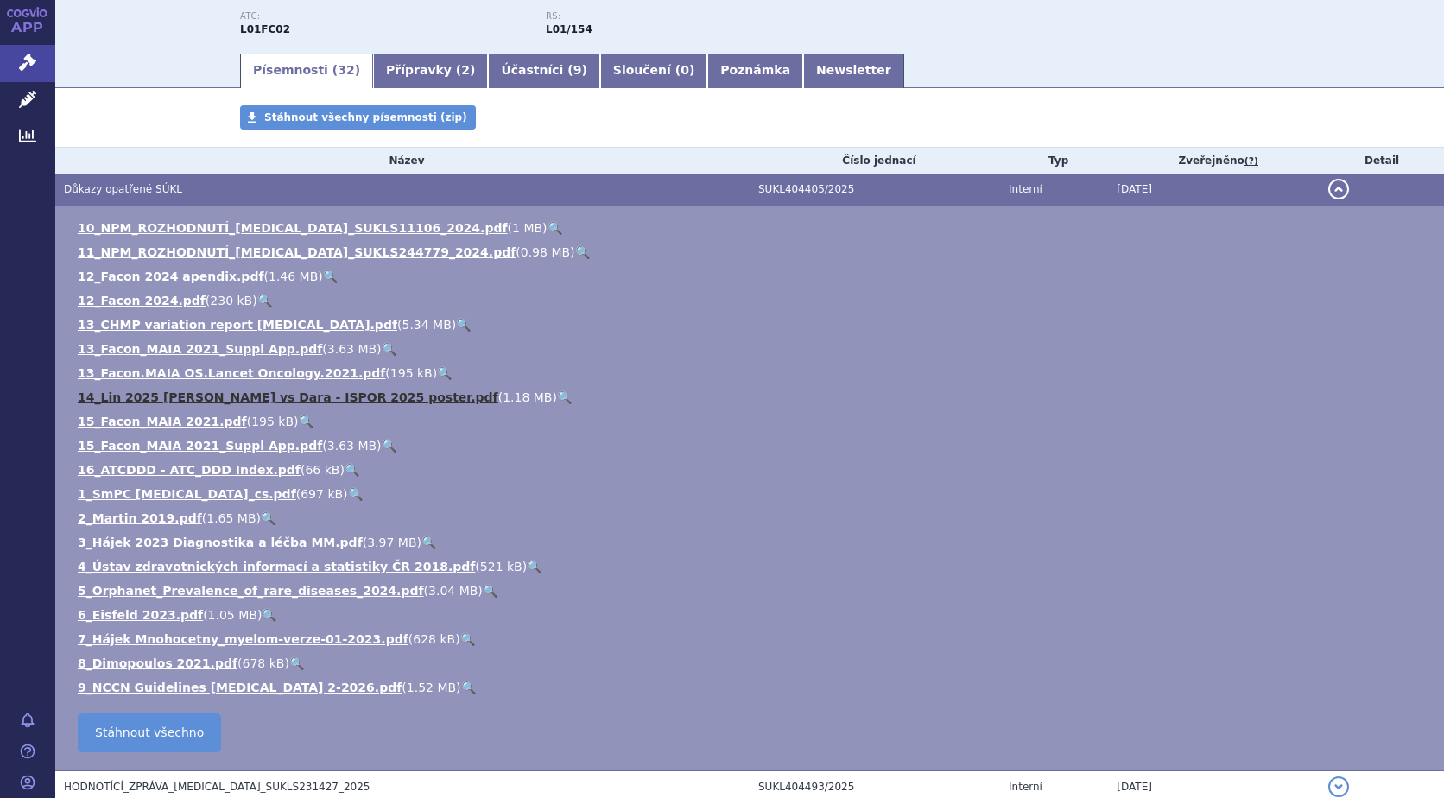
scroll to position [259, 0]
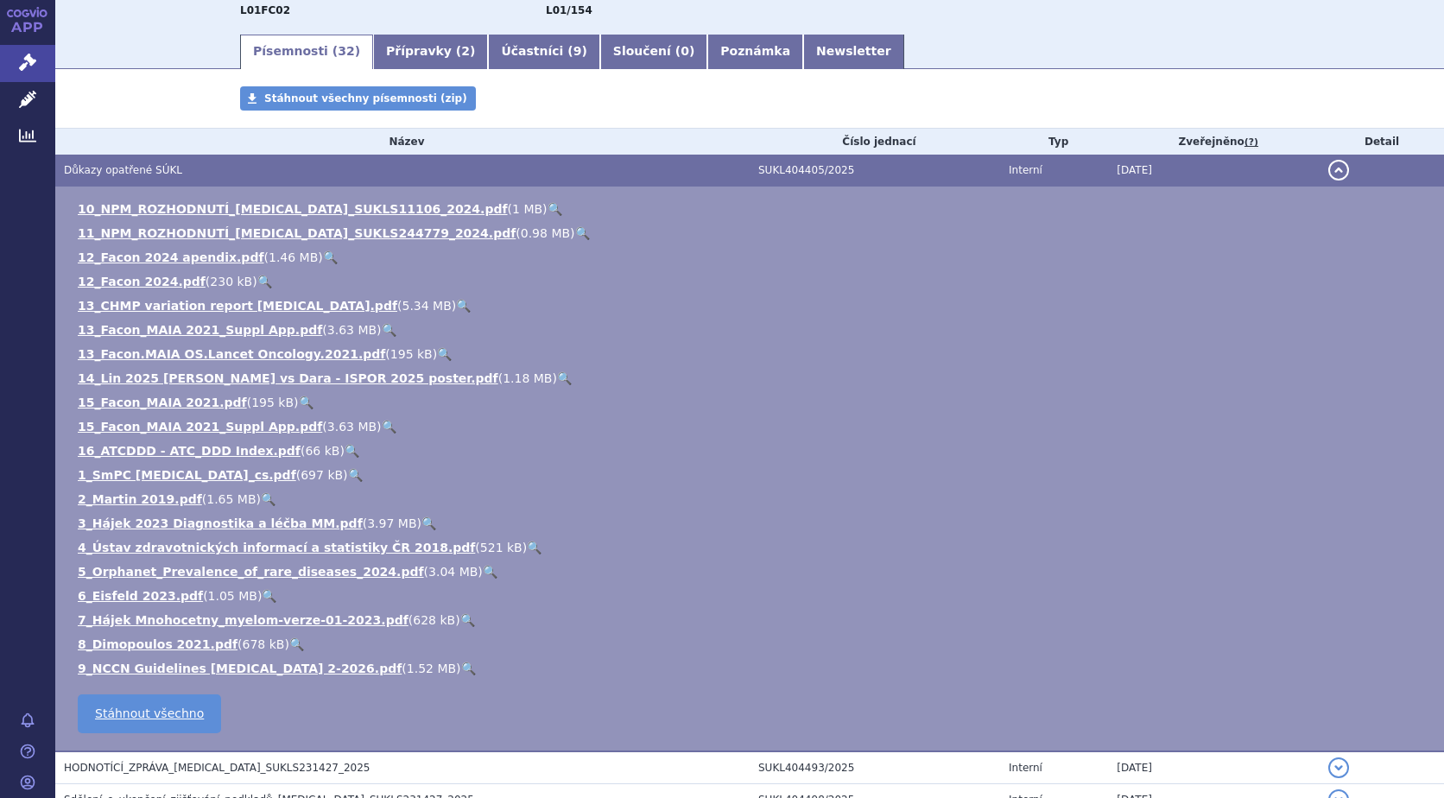
click at [547, 207] on link "🔍" at bounding box center [554, 209] width 15 height 14
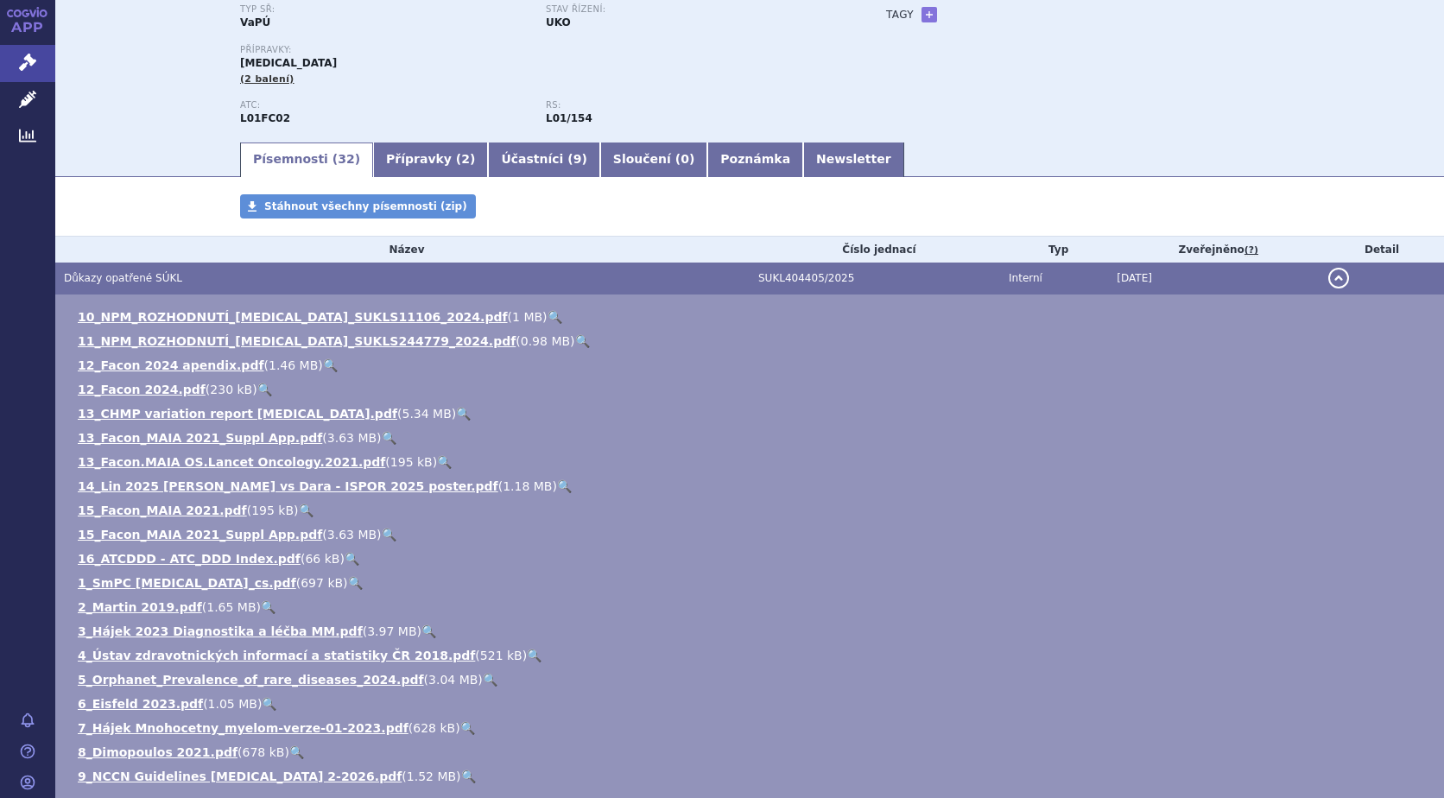
scroll to position [173, 0]
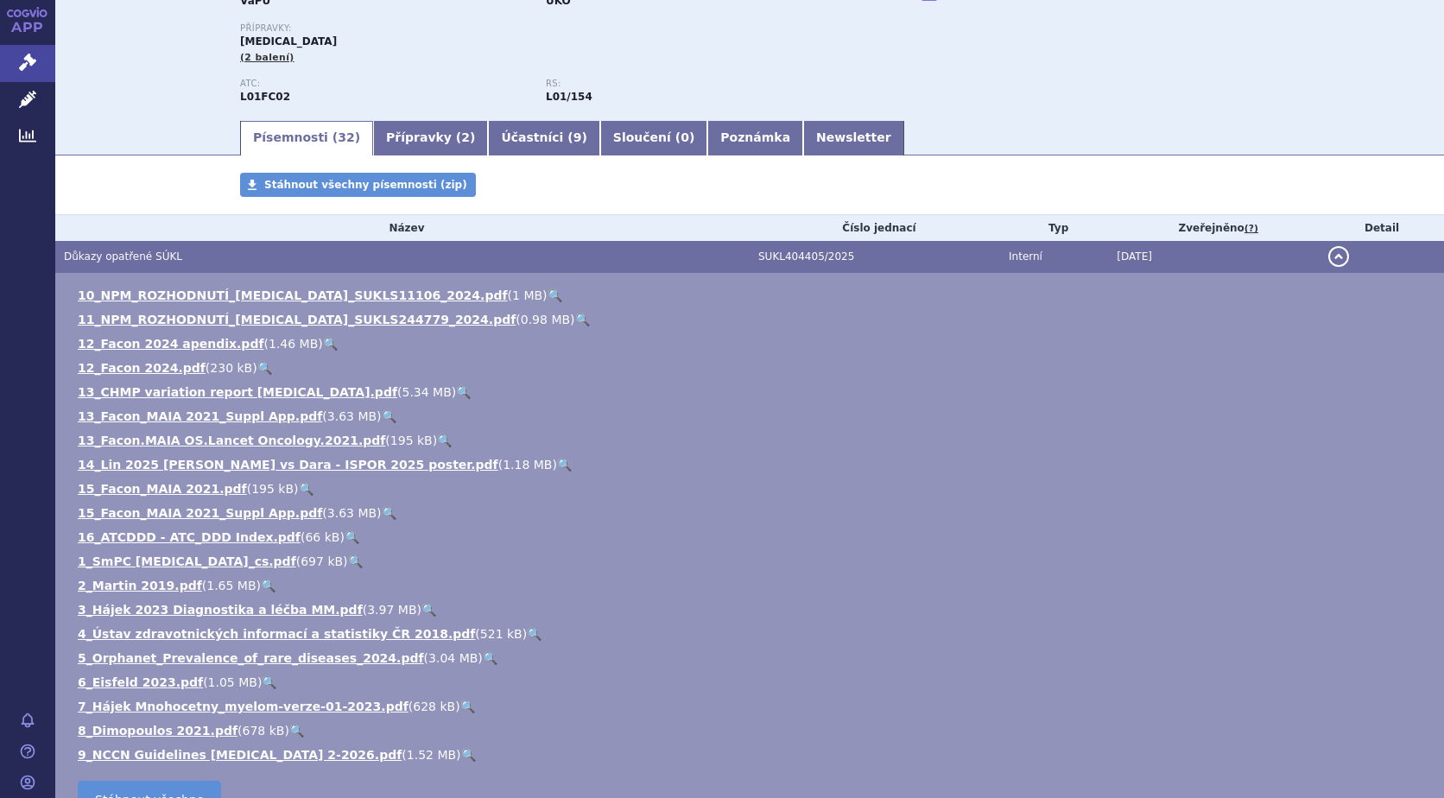
click at [547, 293] on link "🔍" at bounding box center [554, 295] width 15 height 14
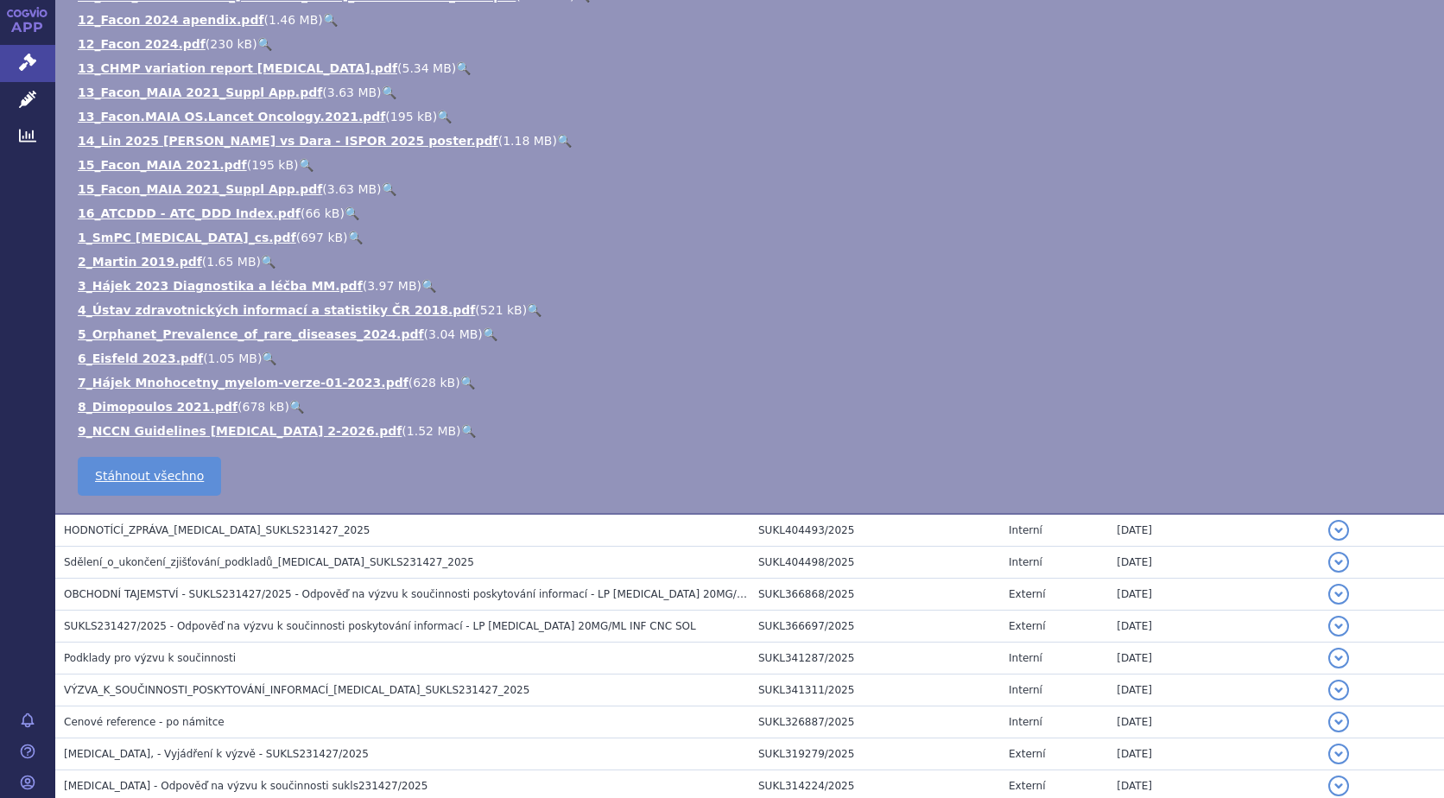
scroll to position [518, 0]
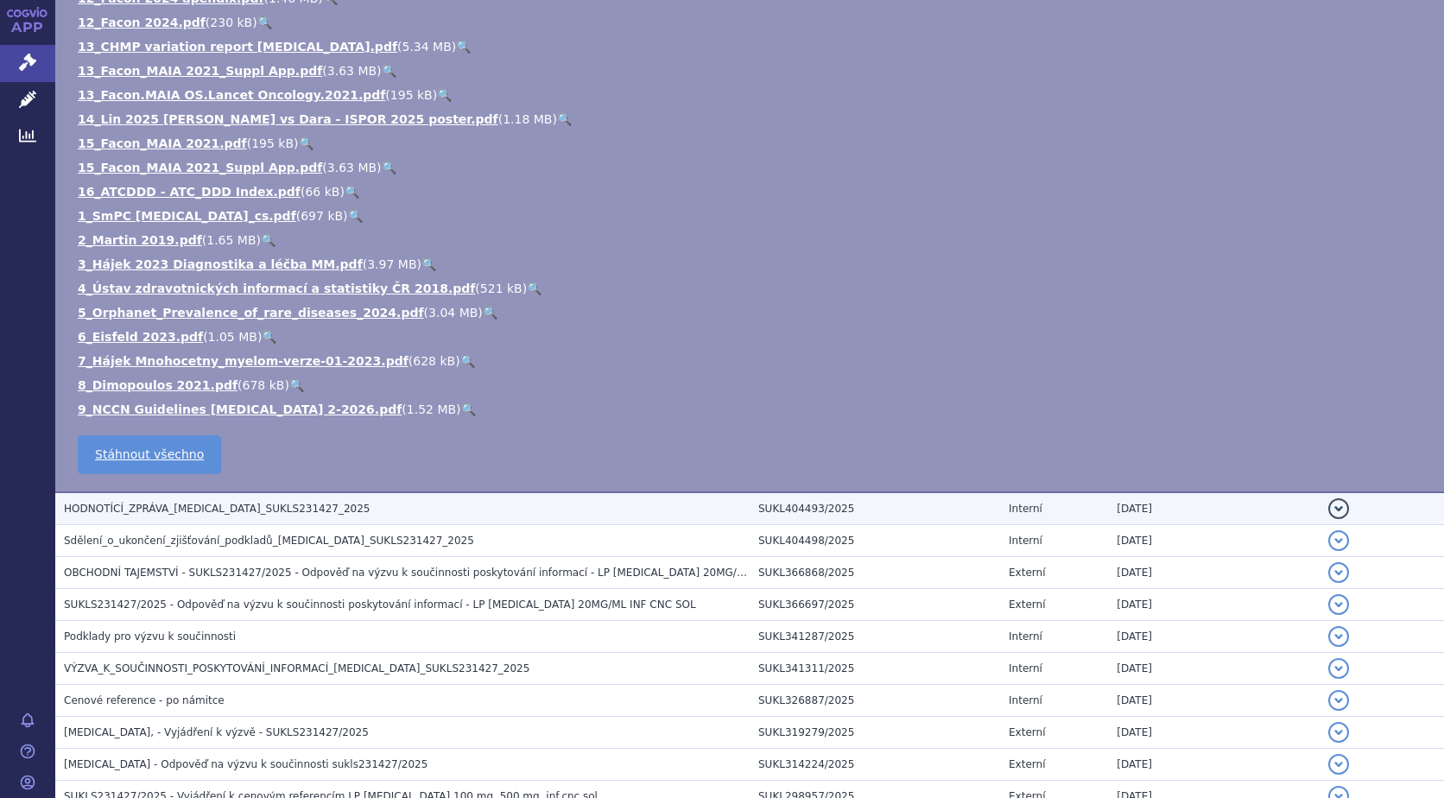
click at [1328, 508] on button "detail" at bounding box center [1338, 508] width 21 height 21
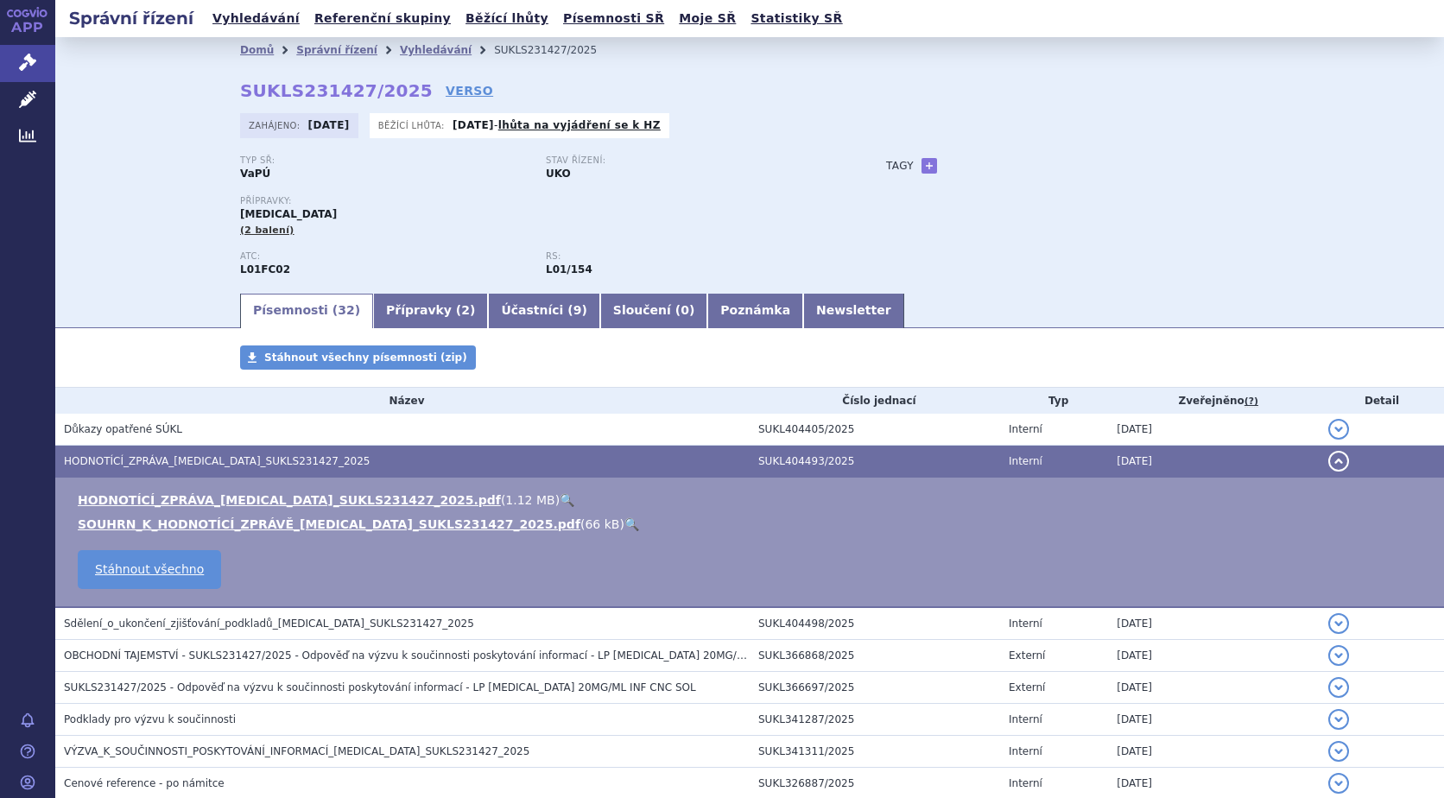
click at [559, 496] on link "🔍" at bounding box center [566, 500] width 15 height 14
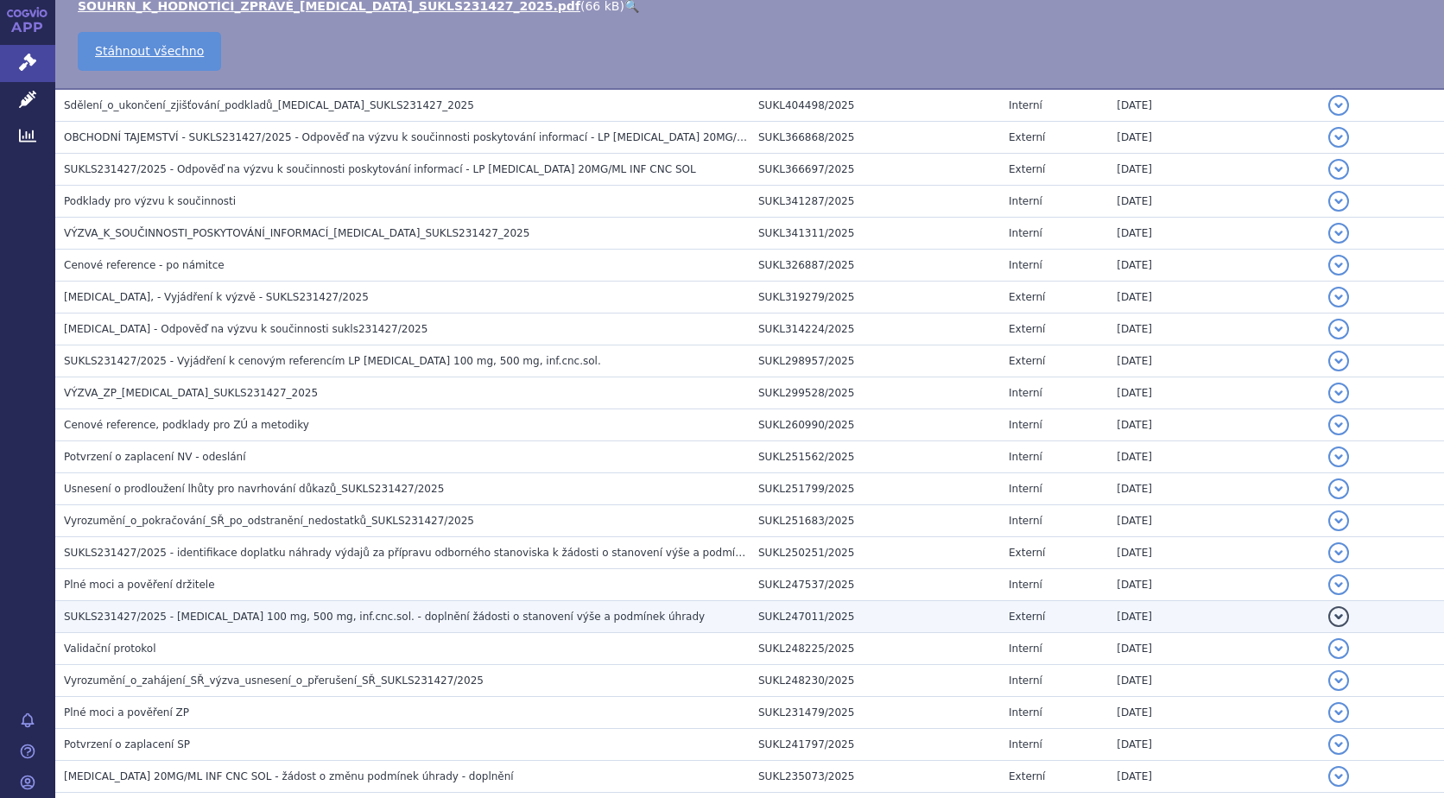
scroll to position [604, 0]
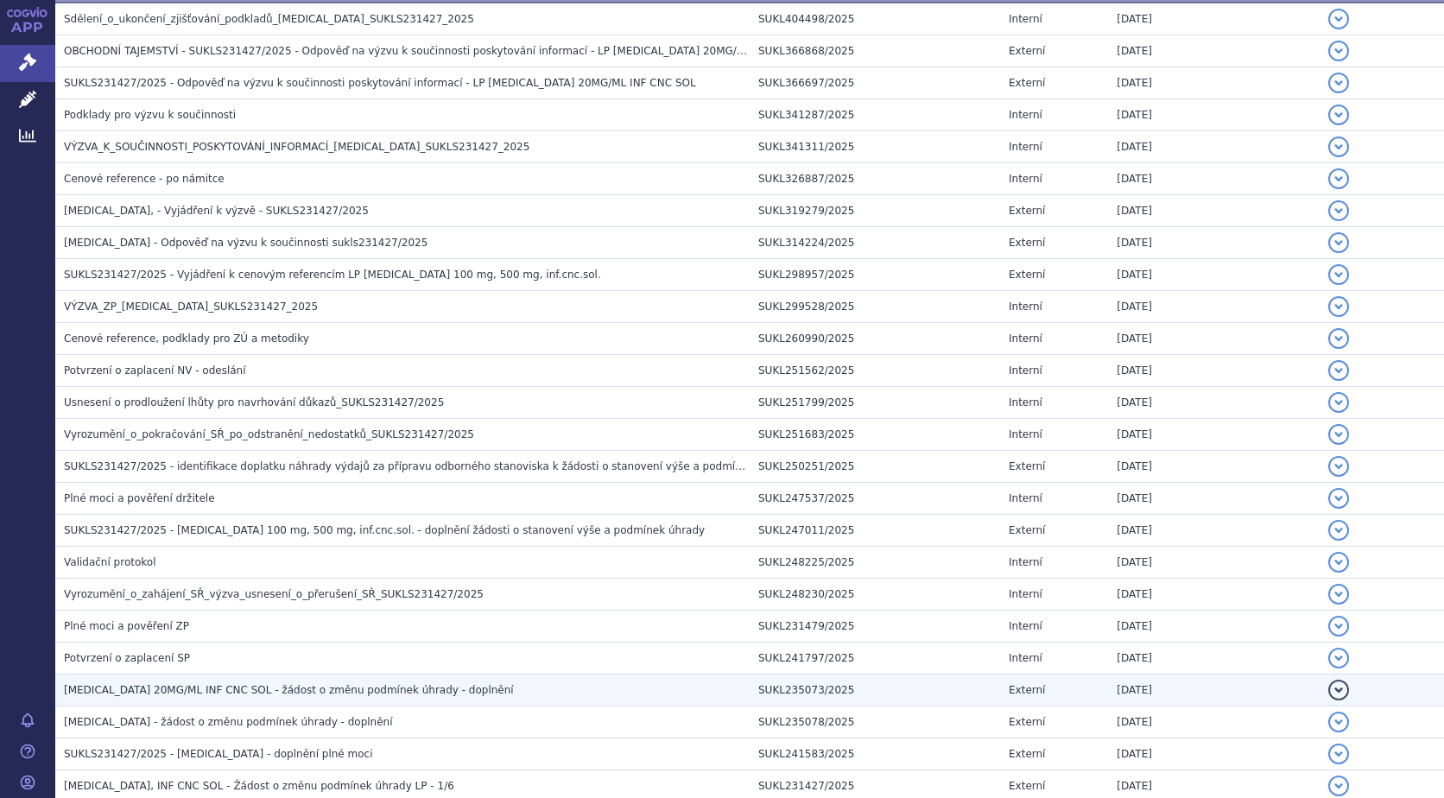
click at [376, 689] on span "SARCLISA 20MG/ML INF CNC SOL - žádost o změnu podmínek úhrady - doplnění" at bounding box center [289, 690] width 450 height 12
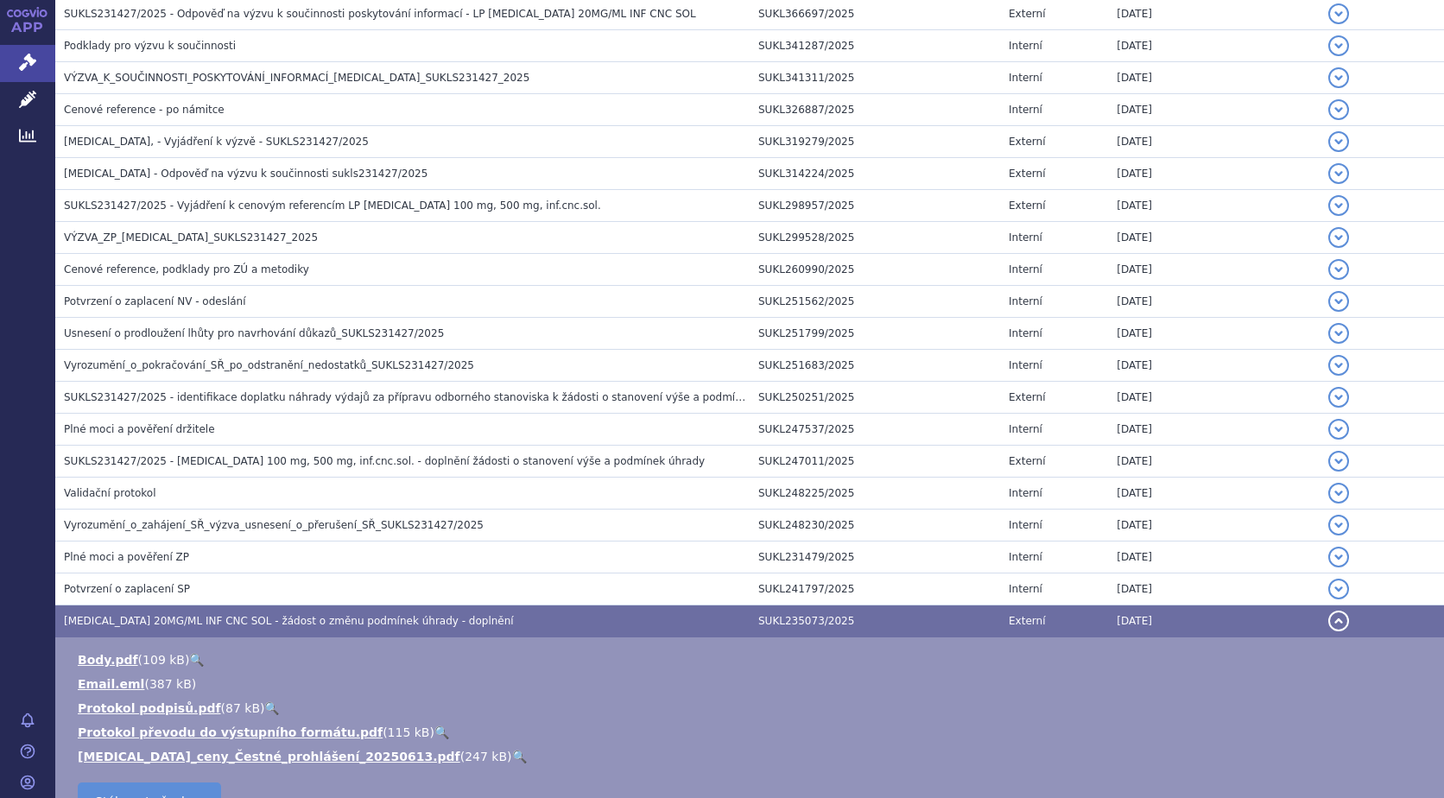
scroll to position [648, 0]
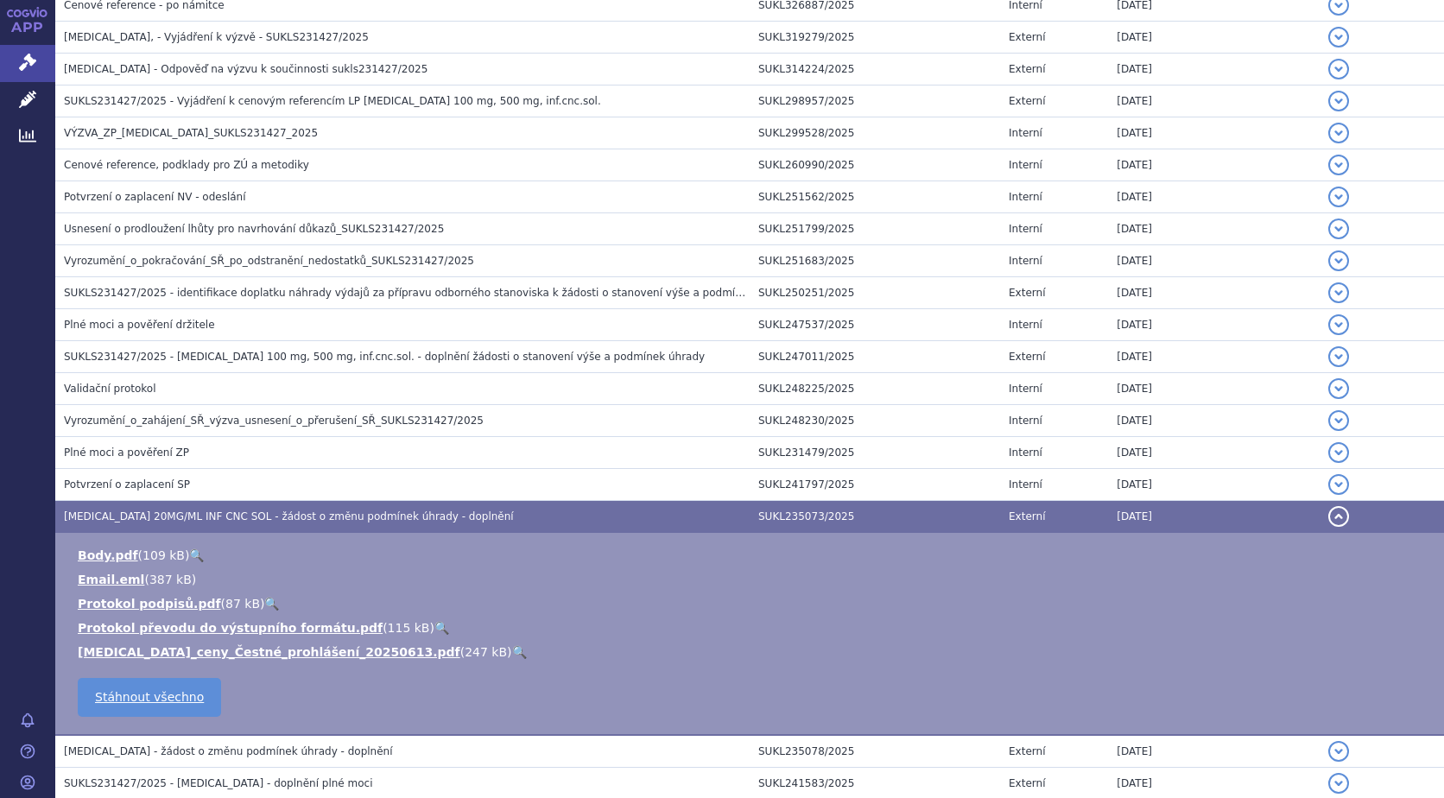
click at [512, 651] on link "🔍" at bounding box center [519, 652] width 15 height 14
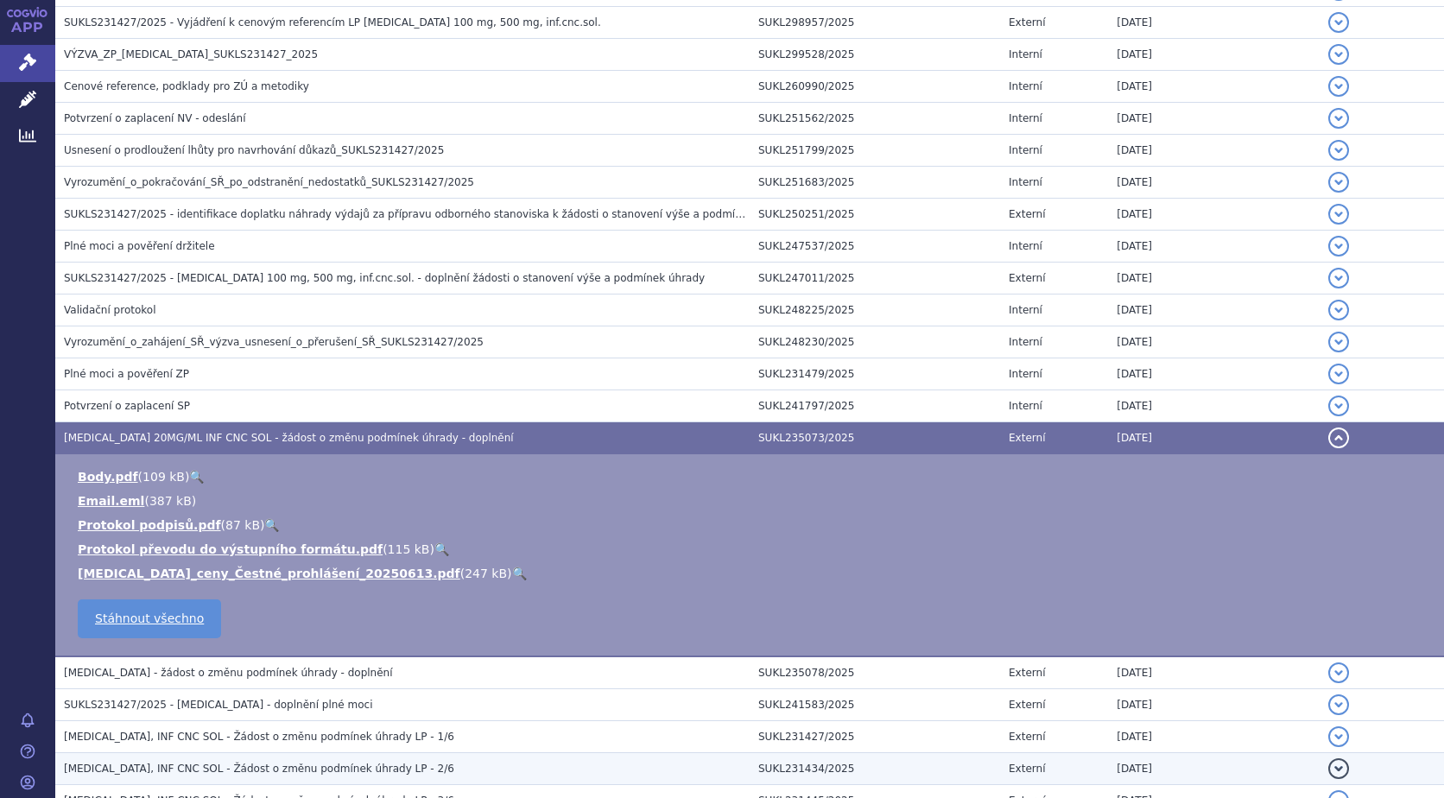
scroll to position [820, 0]
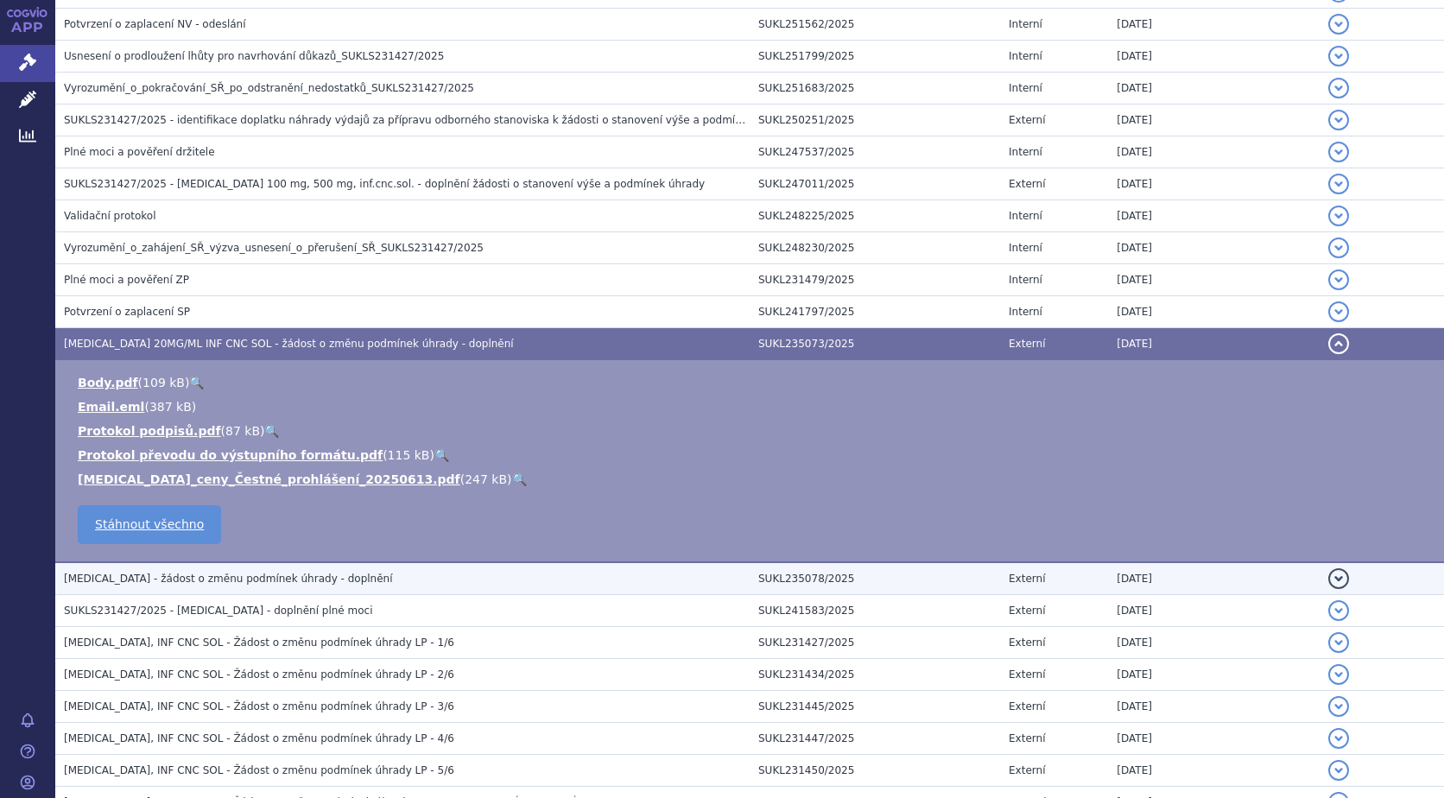
click at [1328, 579] on button "detail" at bounding box center [1338, 578] width 21 height 21
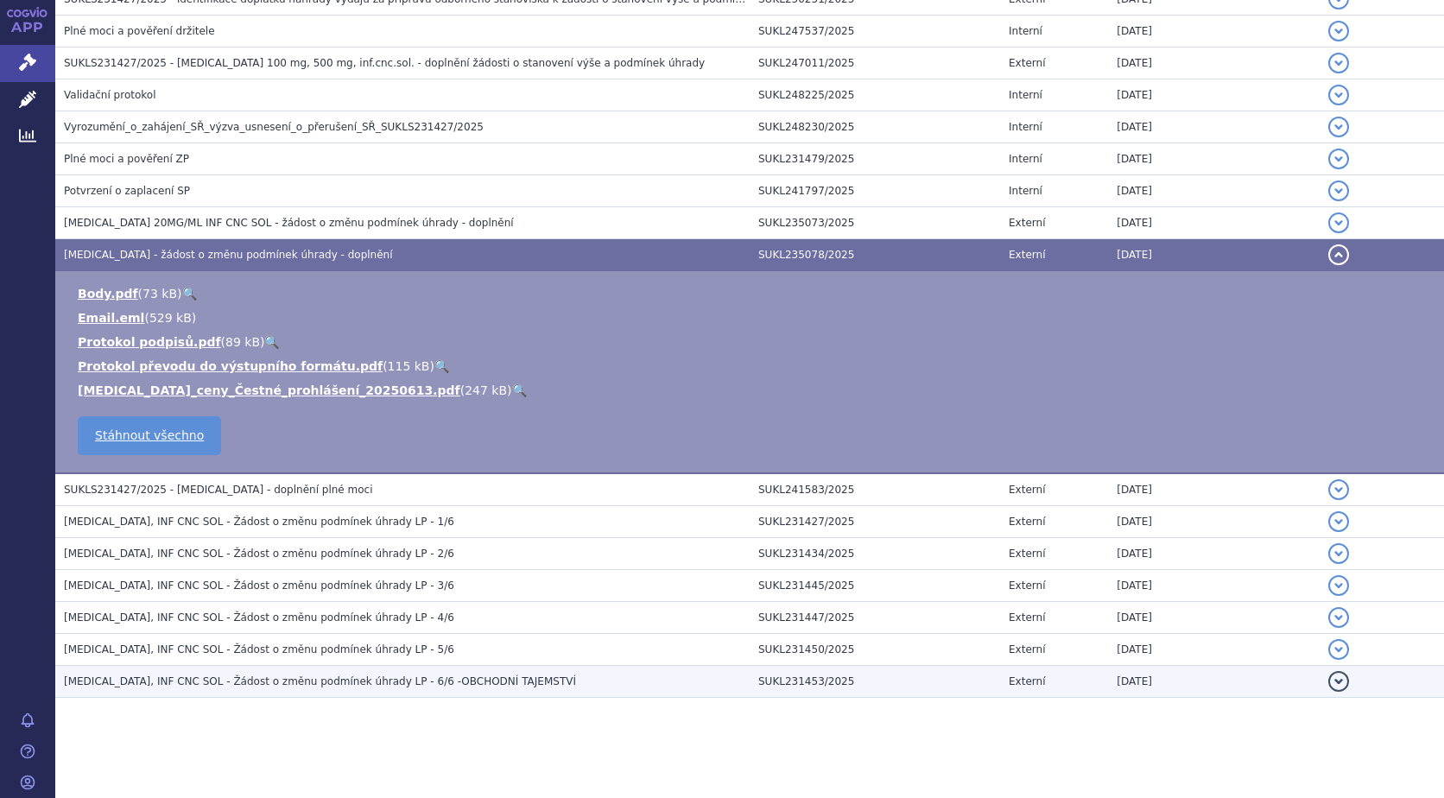
scroll to position [945, 0]
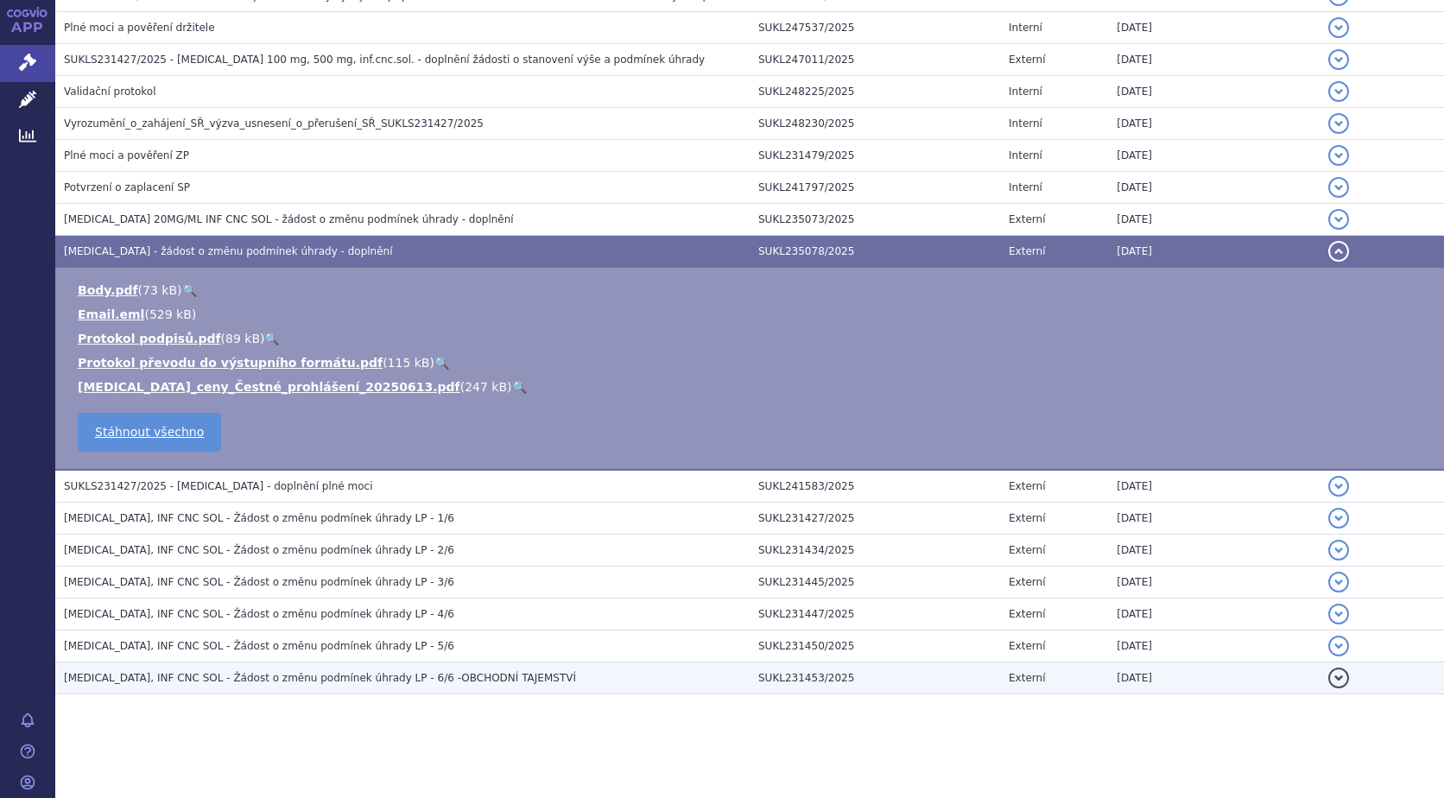
click at [1328, 676] on button "detail" at bounding box center [1338, 677] width 21 height 21
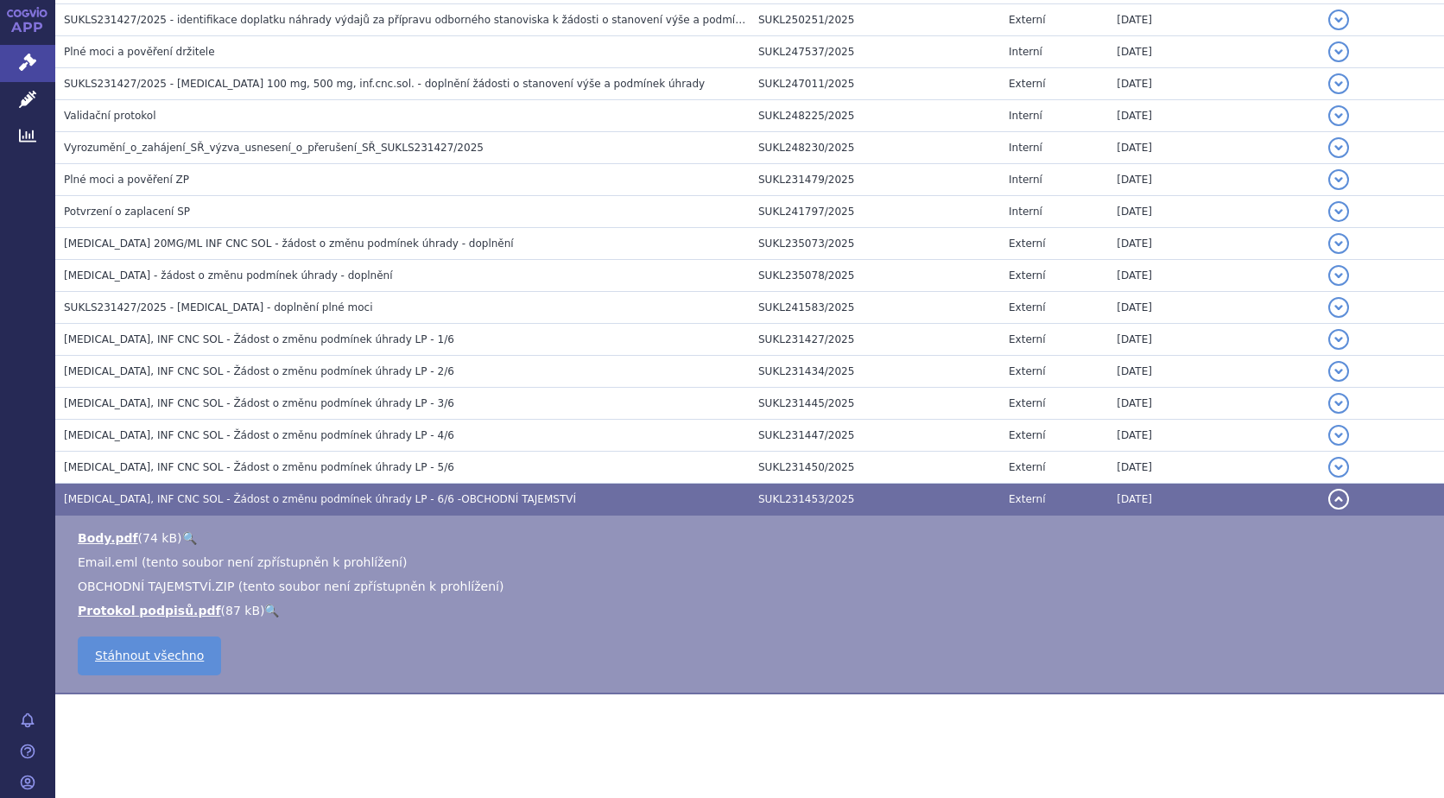
click at [182, 534] on link "🔍" at bounding box center [189, 538] width 15 height 14
click at [264, 609] on link "🔍" at bounding box center [271, 611] width 15 height 14
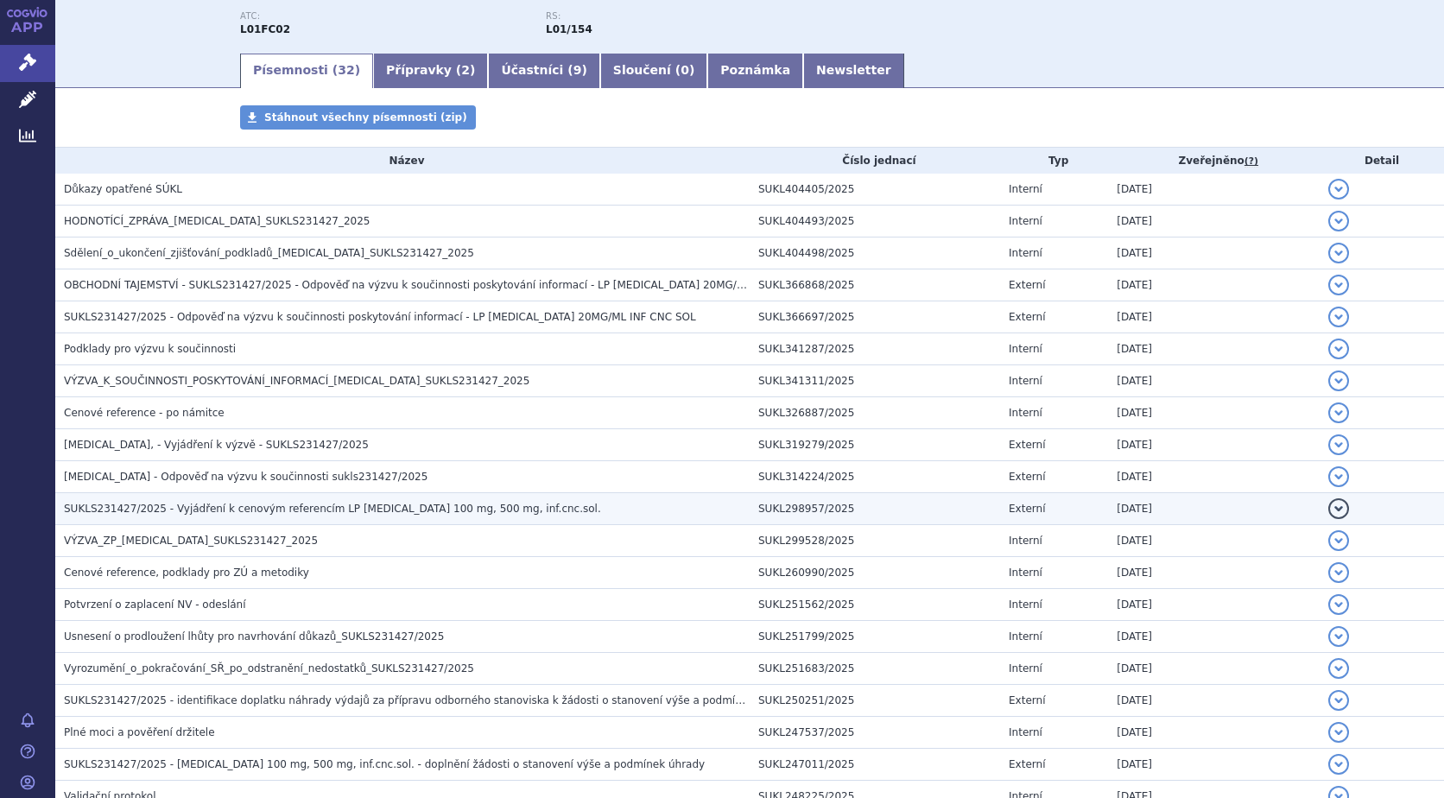
scroll to position [57, 0]
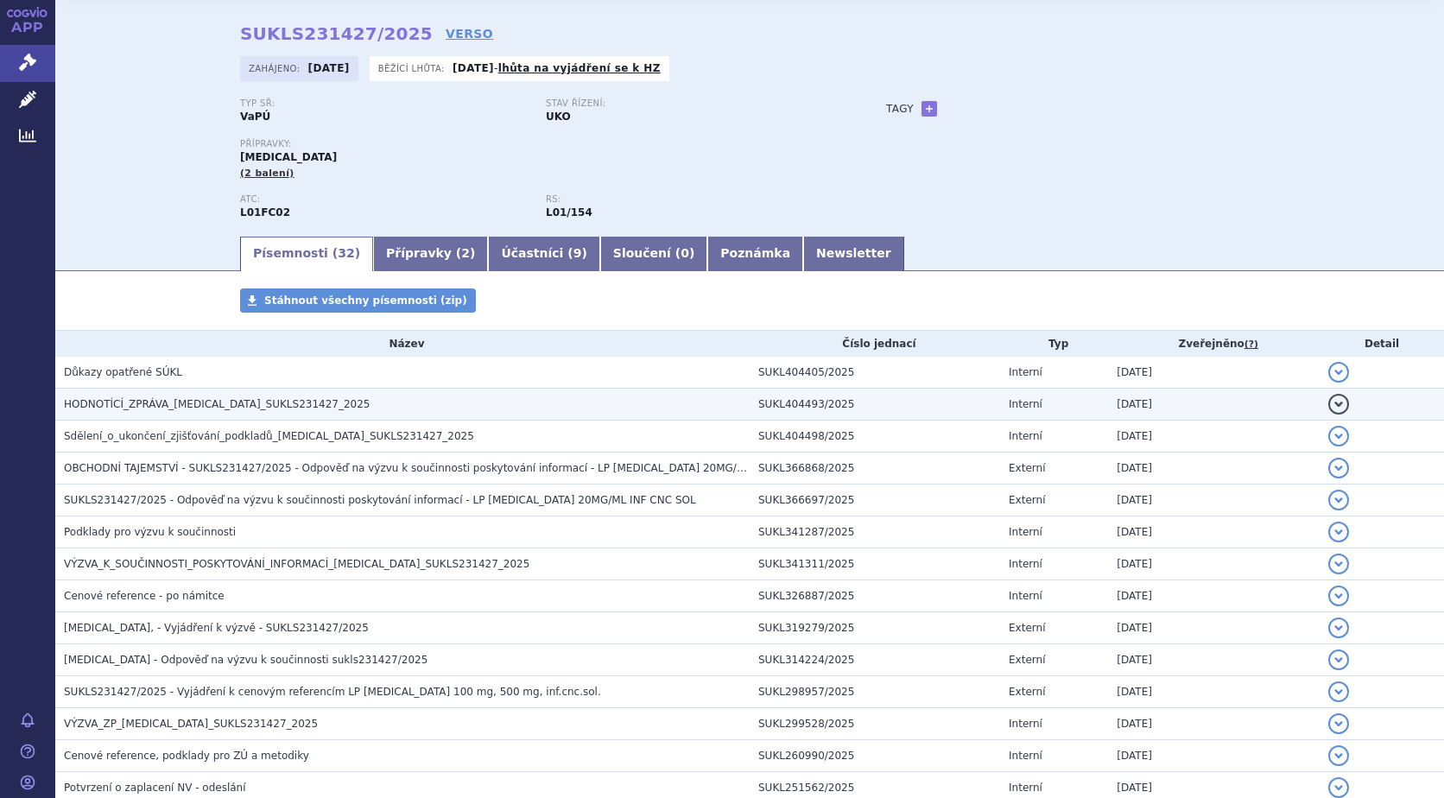
click at [1328, 400] on button "detail" at bounding box center [1338, 404] width 21 height 21
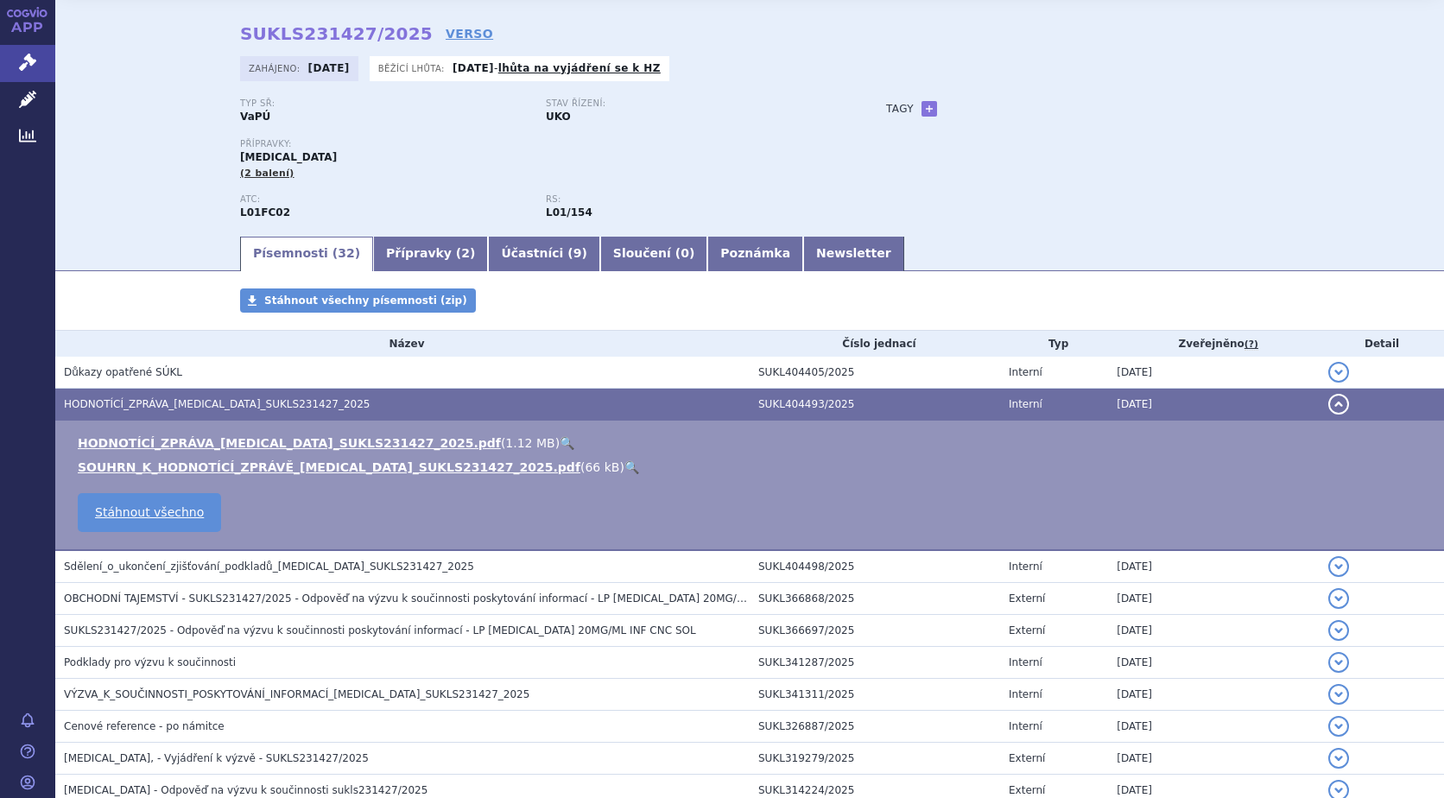
click at [624, 465] on link "🔍" at bounding box center [631, 467] width 15 height 14
click at [559, 442] on link "🔍" at bounding box center [566, 443] width 15 height 14
